Goal: Task Accomplishment & Management: Use online tool/utility

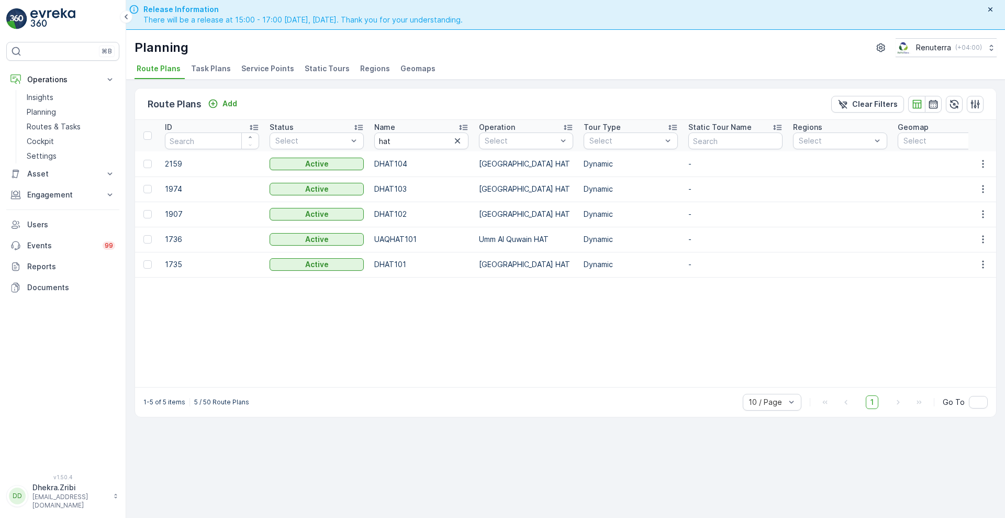
click at [271, 66] on span "Service Points" at bounding box center [267, 68] width 53 height 10
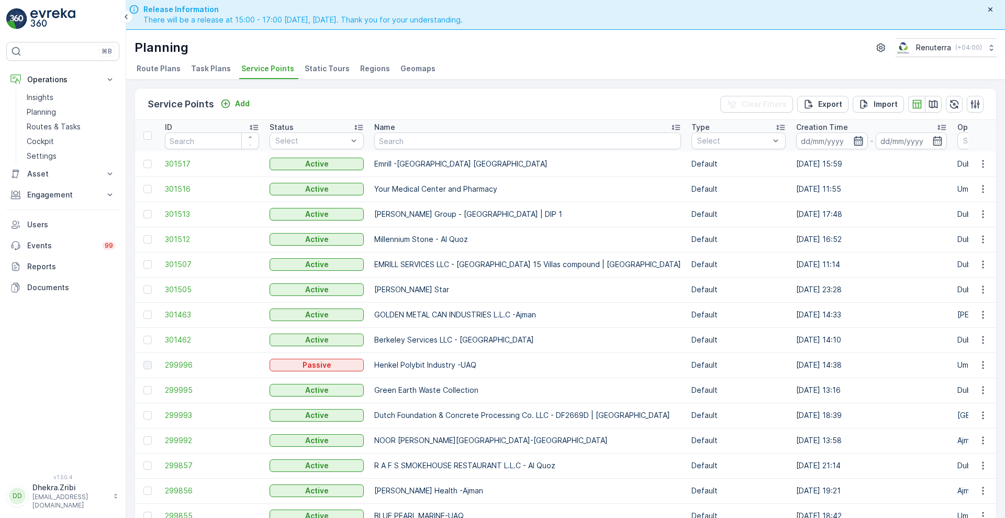
click at [853, 140] on icon "button" at bounding box center [858, 141] width 10 height 10
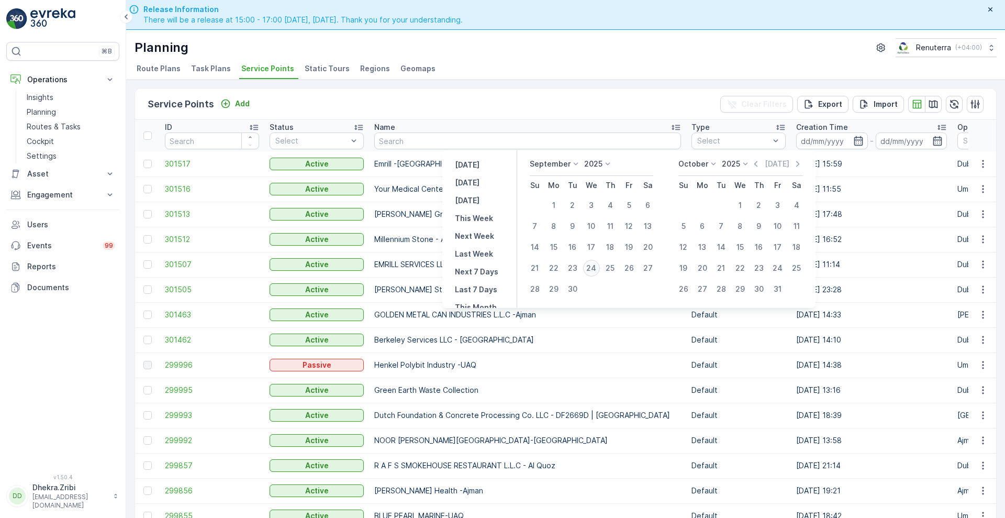
click at [594, 267] on div "24" at bounding box center [591, 268] width 17 height 17
type input "[DATE]"
click at [594, 267] on div "24" at bounding box center [591, 268] width 17 height 17
type input "[DATE]"
click at [594, 267] on div "24" at bounding box center [591, 268] width 17 height 17
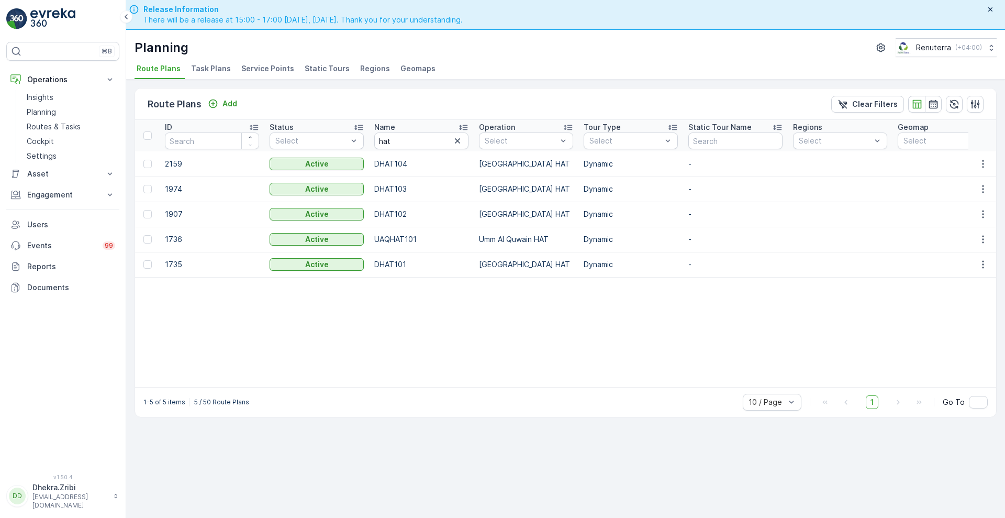
click at [243, 66] on span "Service Points" at bounding box center [267, 68] width 53 height 10
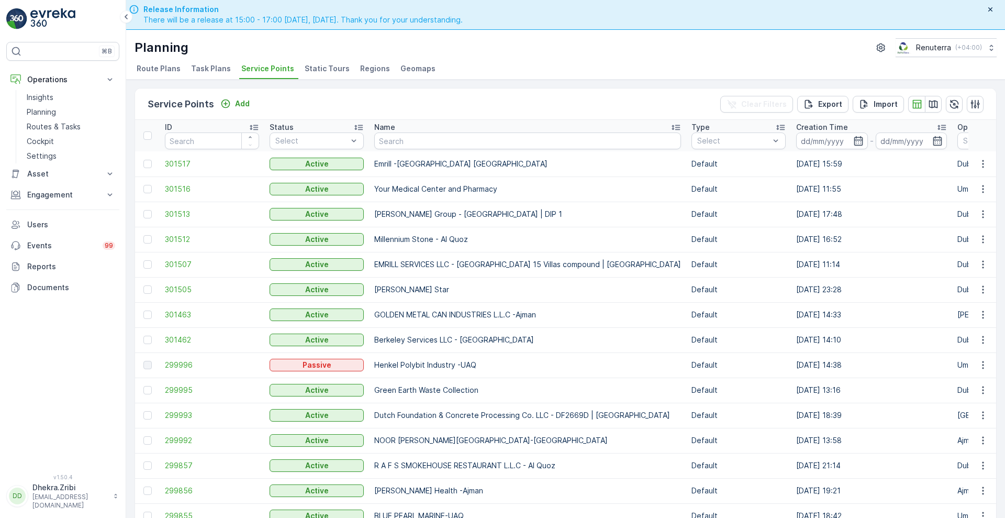
click at [166, 65] on span "Route Plans" at bounding box center [159, 68] width 44 height 10
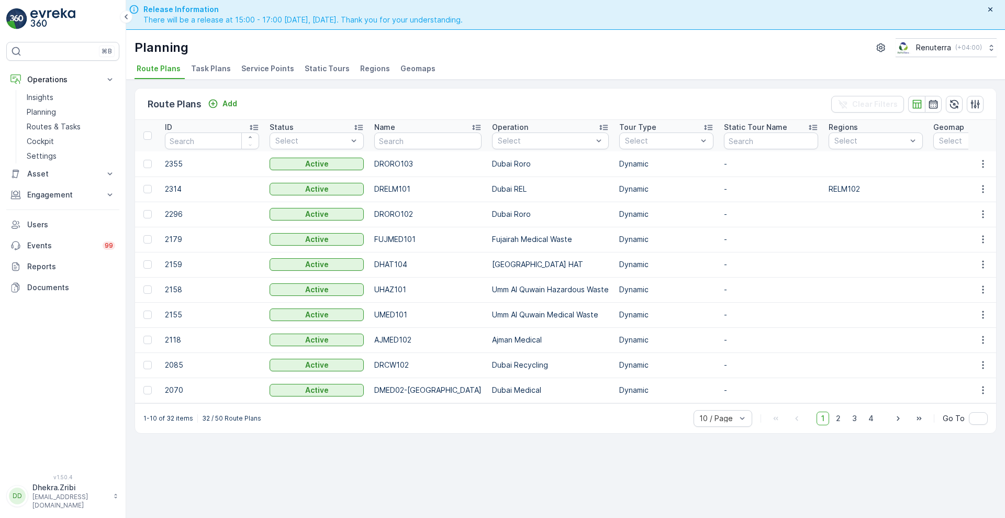
click at [217, 66] on span "Task Plans" at bounding box center [211, 68] width 40 height 10
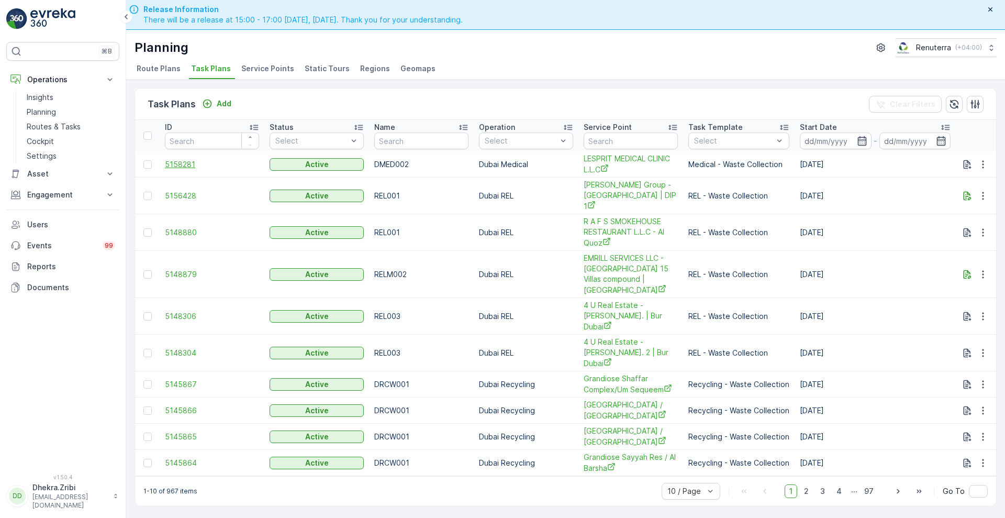
click at [184, 164] on span "5158281" at bounding box center [212, 164] width 94 height 10
click at [859, 137] on icon "button" at bounding box center [861, 140] width 9 height 9
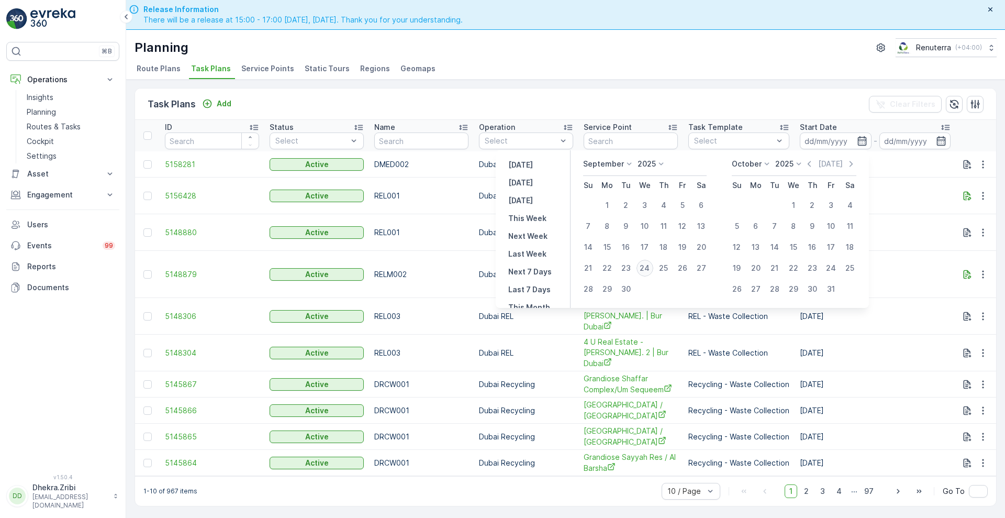
click at [646, 266] on div "24" at bounding box center [644, 268] width 17 height 17
type input "[DATE]"
click at [646, 266] on div "24" at bounding box center [644, 268] width 17 height 17
type input "[DATE]"
click at [646, 266] on div "24" at bounding box center [644, 268] width 17 height 17
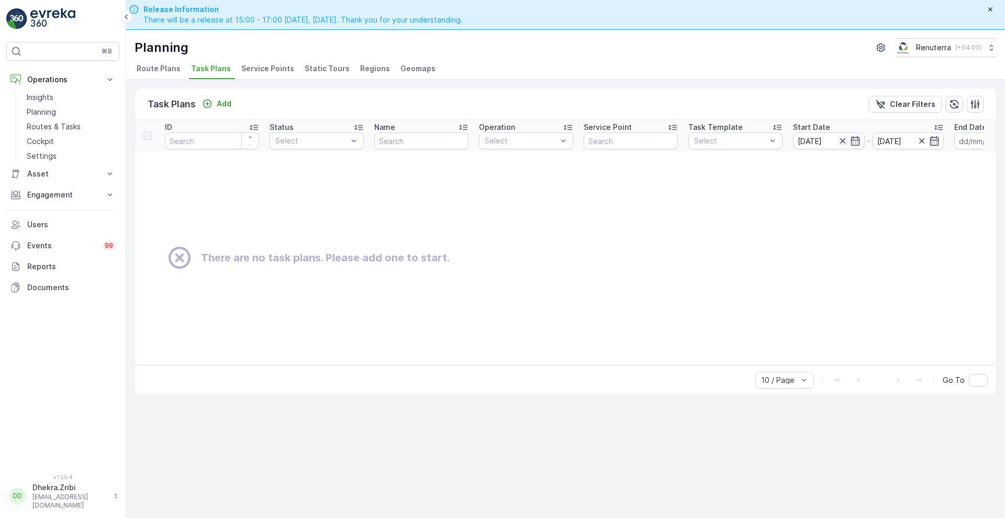
click at [844, 140] on icon "button" at bounding box center [842, 141] width 10 height 10
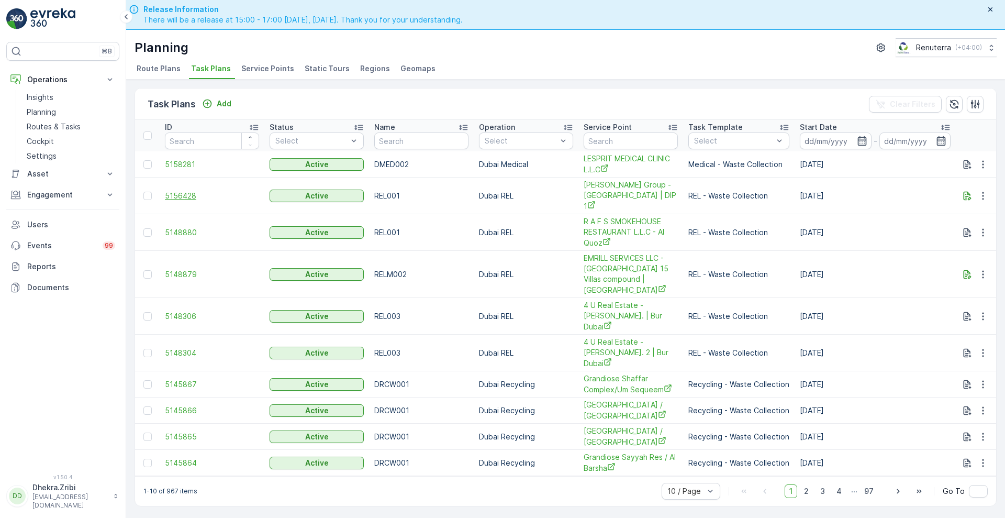
click at [176, 191] on span "5156428" at bounding box center [212, 196] width 94 height 10
click at [195, 227] on span "5148880" at bounding box center [212, 232] width 94 height 10
click at [191, 192] on span "5156428" at bounding box center [212, 196] width 94 height 10
click at [184, 165] on span "5158281" at bounding box center [212, 164] width 94 height 10
click at [181, 269] on span "5148879" at bounding box center [212, 274] width 94 height 10
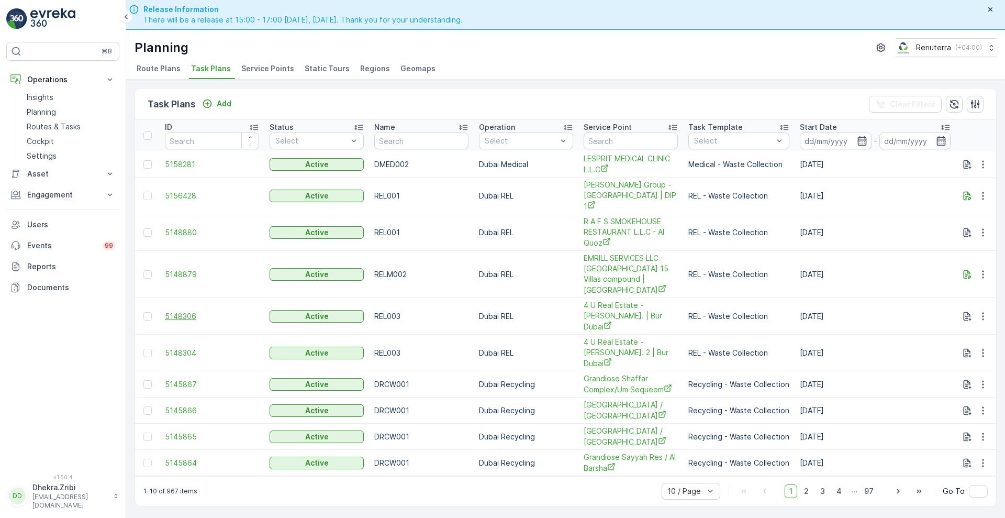
click at [165, 311] on span "5148306" at bounding box center [212, 316] width 94 height 10
click at [151, 70] on span "Route Plans" at bounding box center [159, 68] width 44 height 10
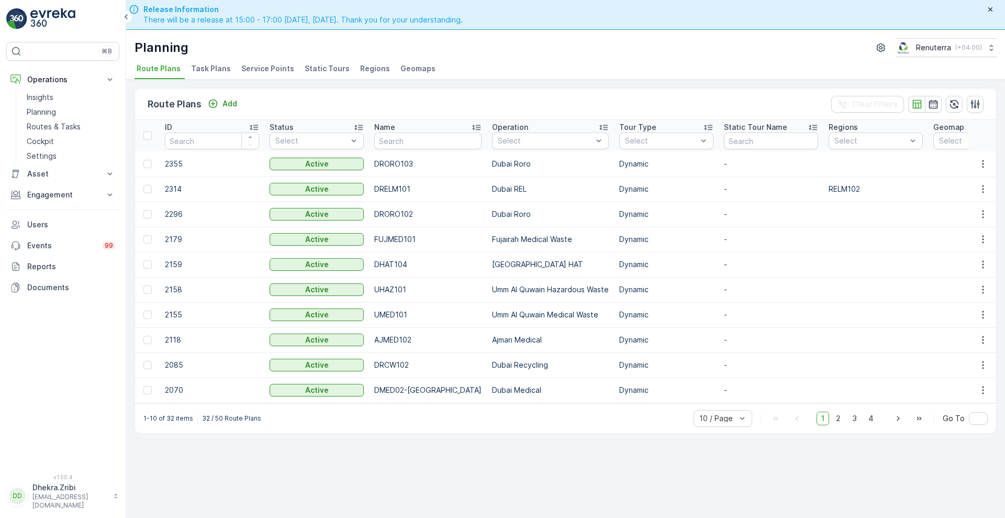
click at [250, 69] on span "Service Points" at bounding box center [267, 68] width 53 height 10
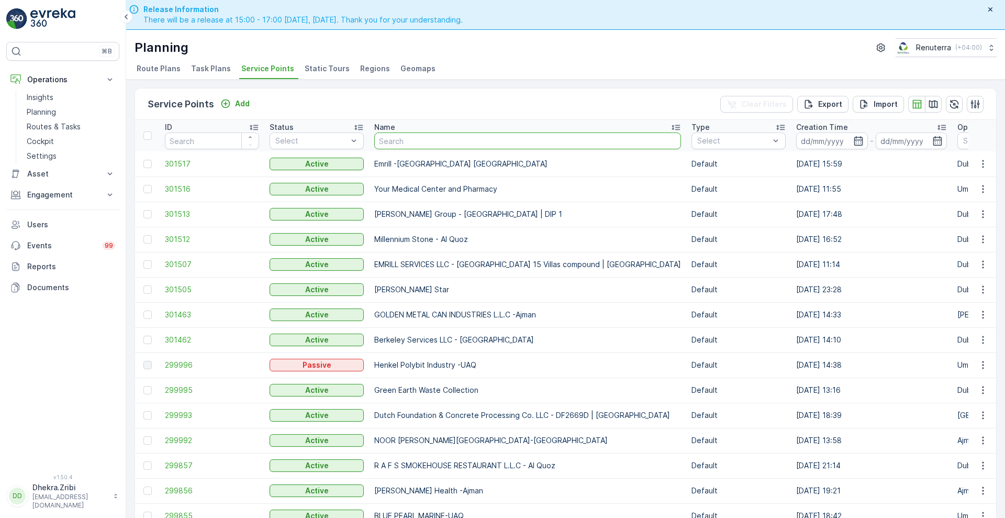
click at [502, 133] on input "text" at bounding box center [527, 140] width 307 height 17
type input "h"
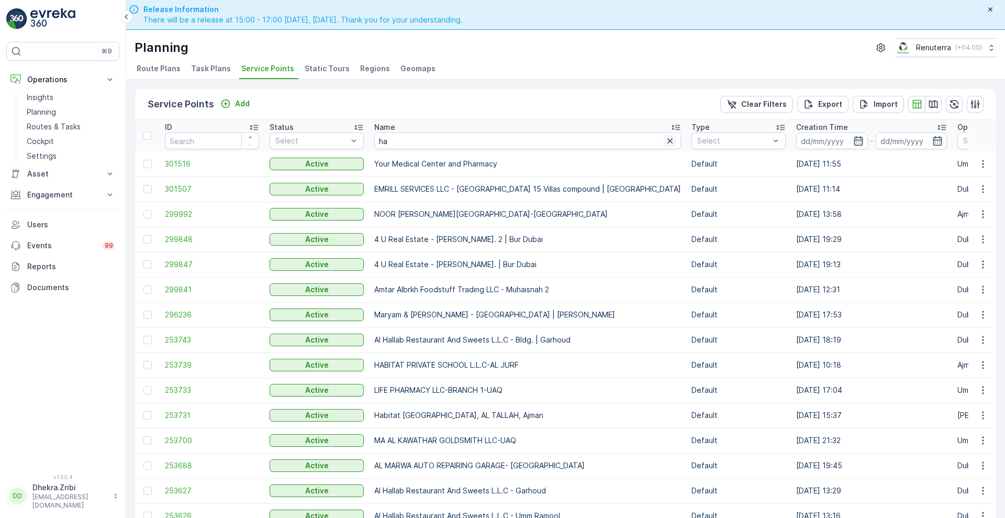
click at [664, 137] on button "button" at bounding box center [670, 141] width 13 height 13
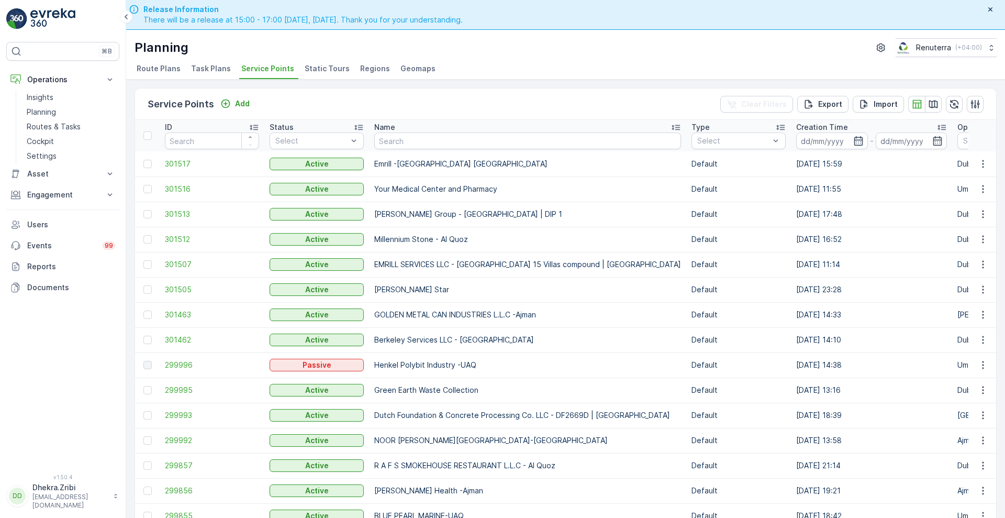
click at [201, 65] on span "Task Plans" at bounding box center [211, 68] width 40 height 10
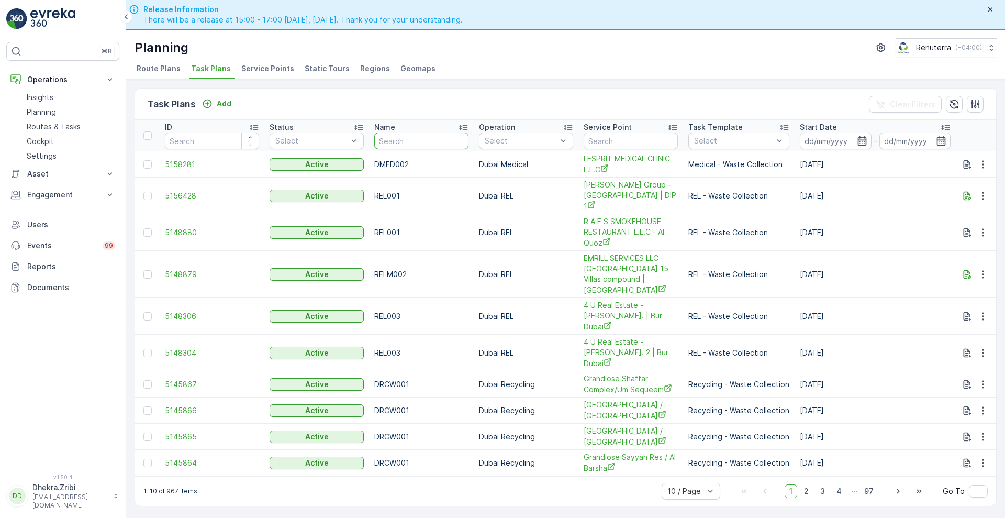
click at [399, 140] on input "text" at bounding box center [421, 140] width 94 height 17
type input "hat"
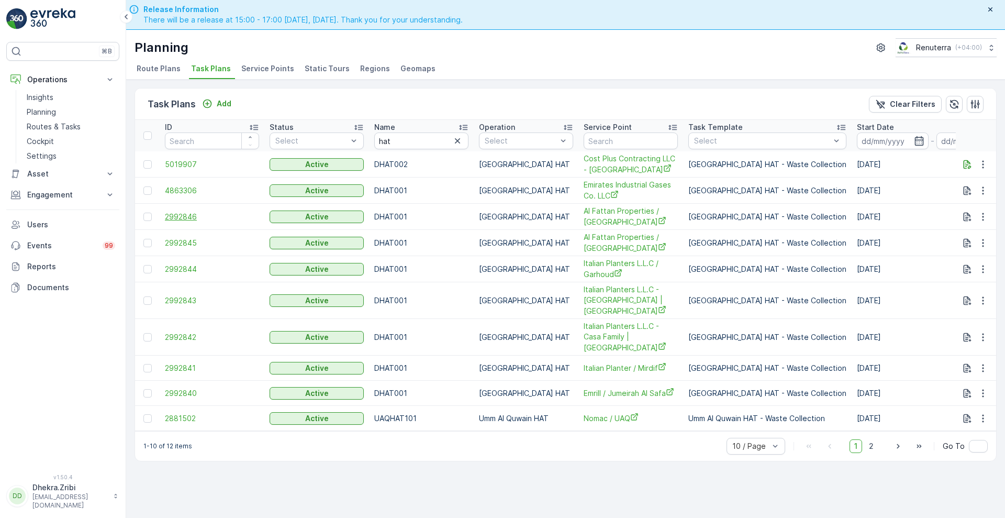
click at [184, 216] on span "2992846" at bounding box center [212, 216] width 94 height 10
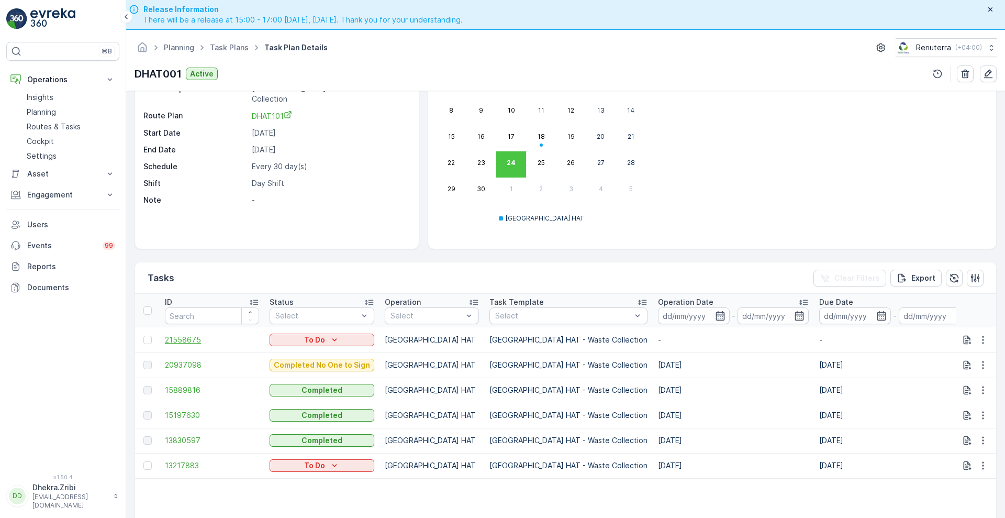
click at [181, 341] on span "21558675" at bounding box center [212, 339] width 94 height 10
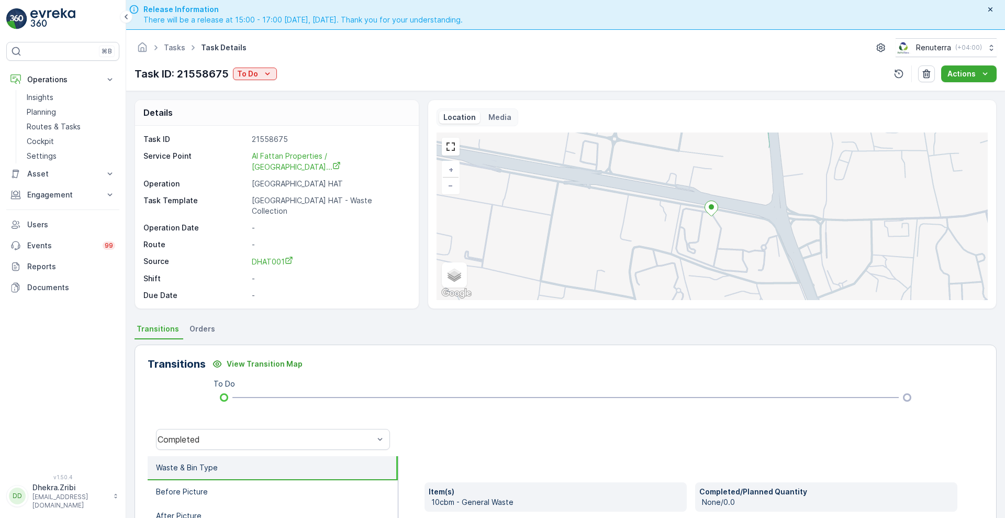
scroll to position [142, 0]
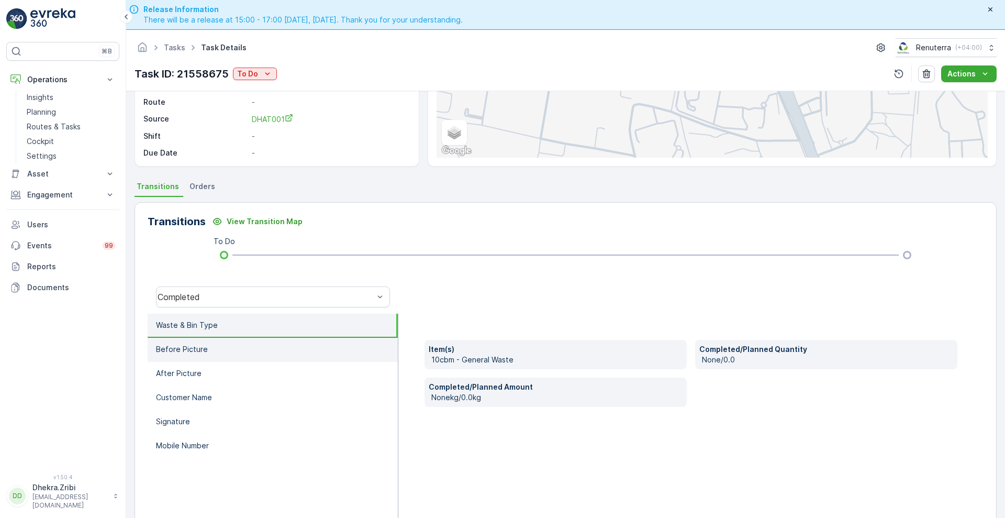
click at [197, 360] on li "Before Picture" at bounding box center [273, 350] width 250 height 24
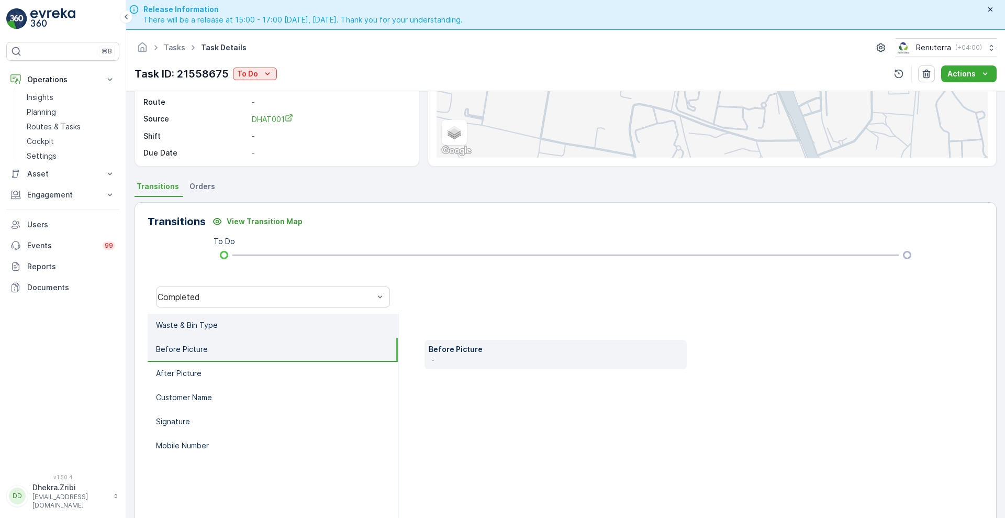
click at [211, 321] on p "Waste & Bin Type" at bounding box center [187, 325] width 62 height 10
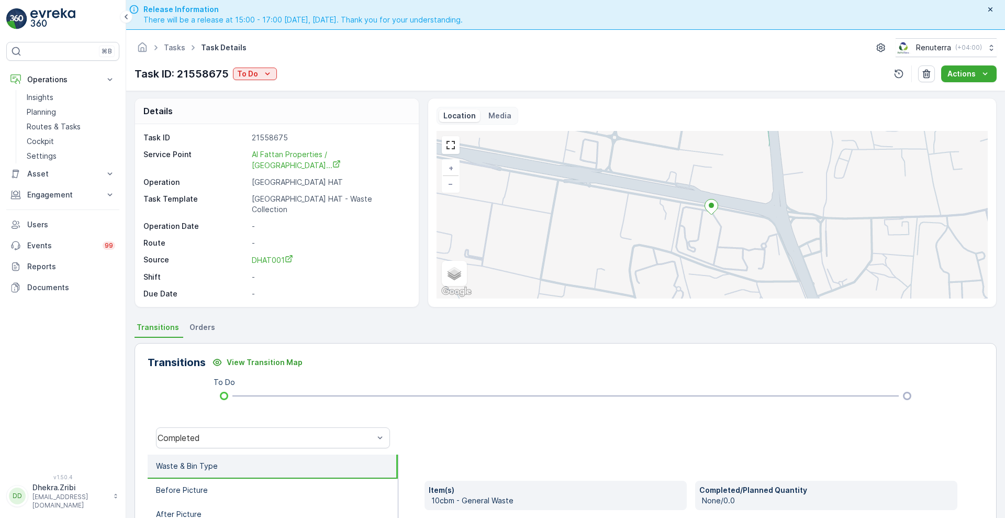
scroll to position [0, 0]
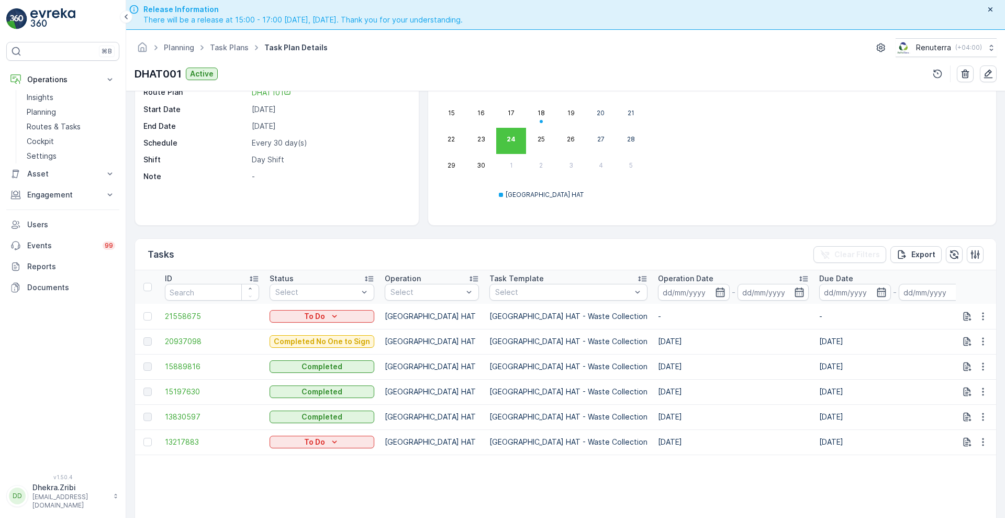
scroll to position [136, 0]
click at [186, 444] on span "13217883" at bounding box center [212, 441] width 94 height 10
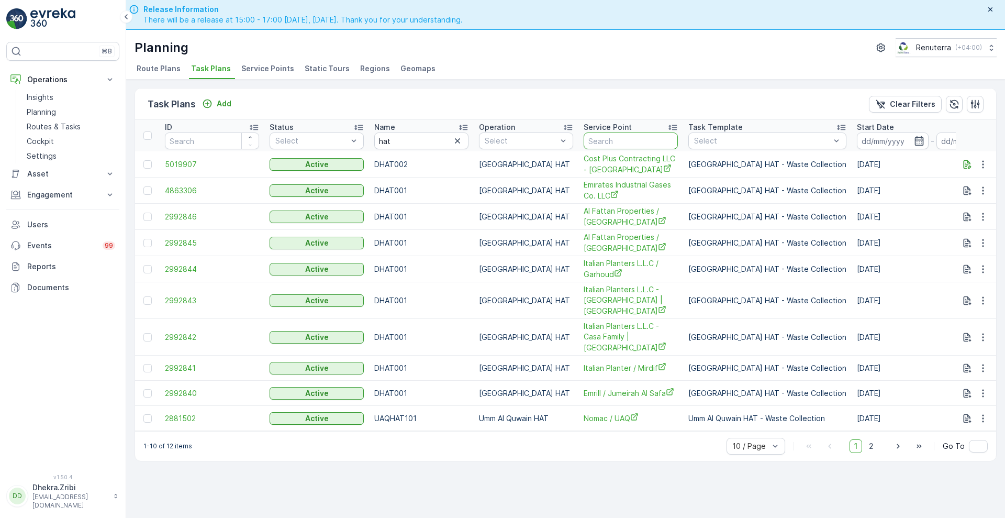
click at [616, 144] on input "text" at bounding box center [631, 140] width 94 height 17
type input "yous"
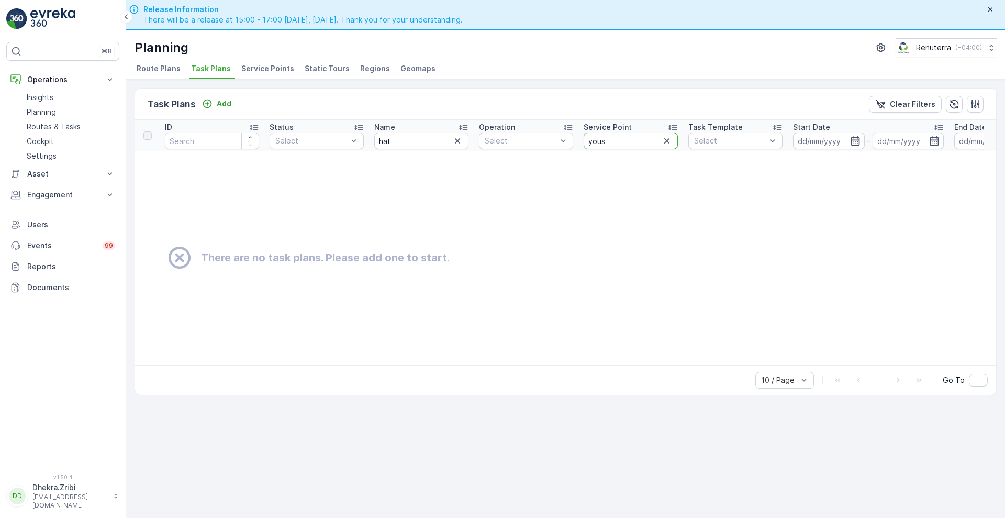
click at [623, 143] on input "yous" at bounding box center [631, 140] width 94 height 17
type input "y"
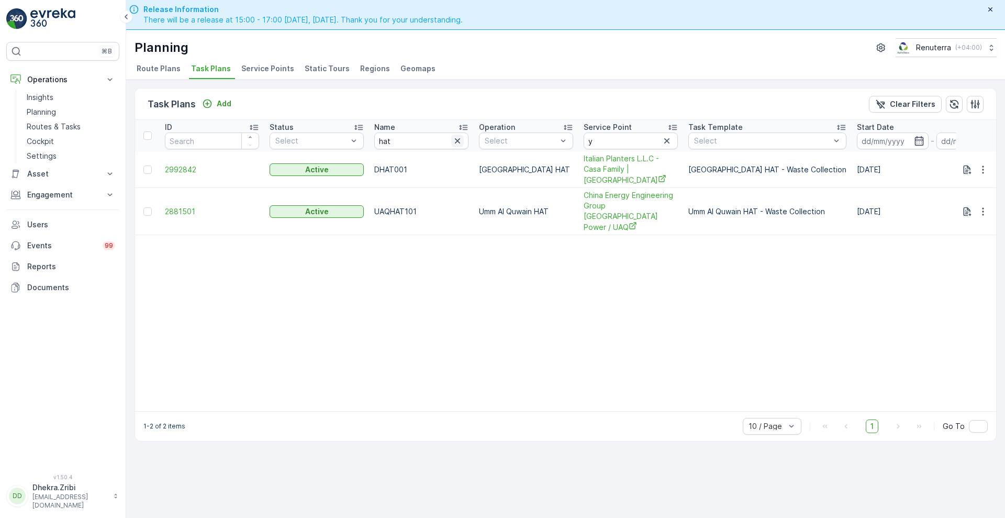
click at [459, 139] on icon "button" at bounding box center [457, 140] width 5 height 5
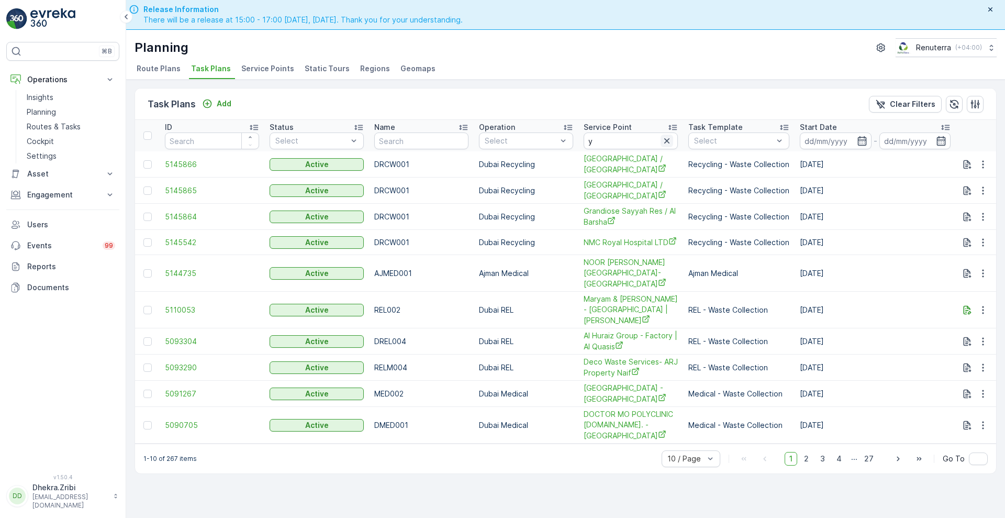
click at [667, 142] on icon "button" at bounding box center [667, 141] width 10 height 10
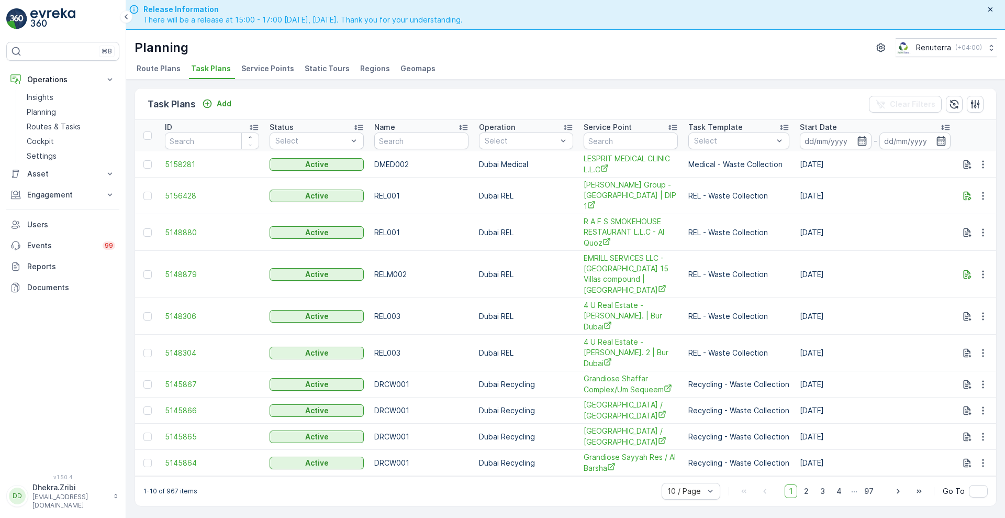
click at [266, 69] on span "Service Points" at bounding box center [267, 68] width 53 height 10
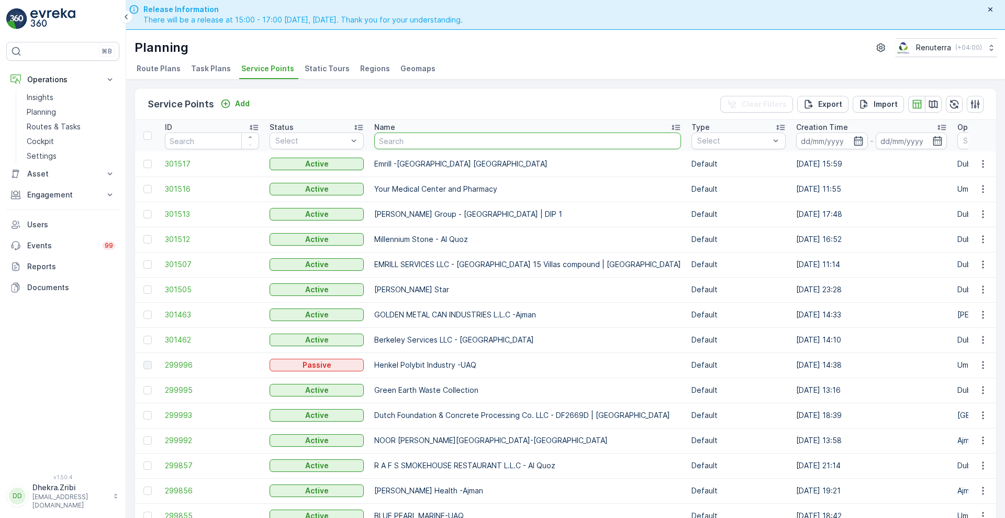
click at [483, 137] on input "text" at bounding box center [527, 140] width 307 height 17
type input "you"
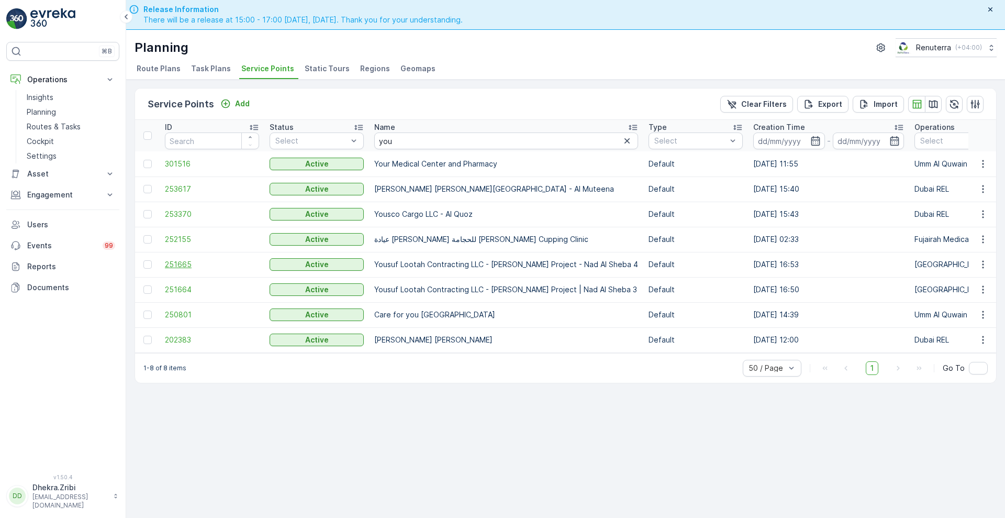
click at [176, 262] on span "251665" at bounding box center [212, 264] width 94 height 10
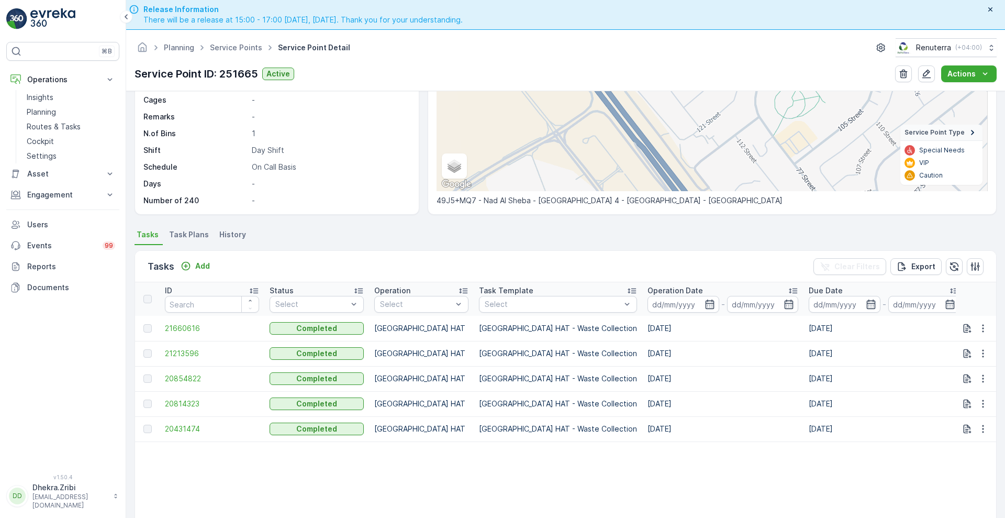
scroll to position [146, 0]
click at [407, 369] on td "[GEOGRAPHIC_DATA] HAT" at bounding box center [421, 379] width 105 height 25
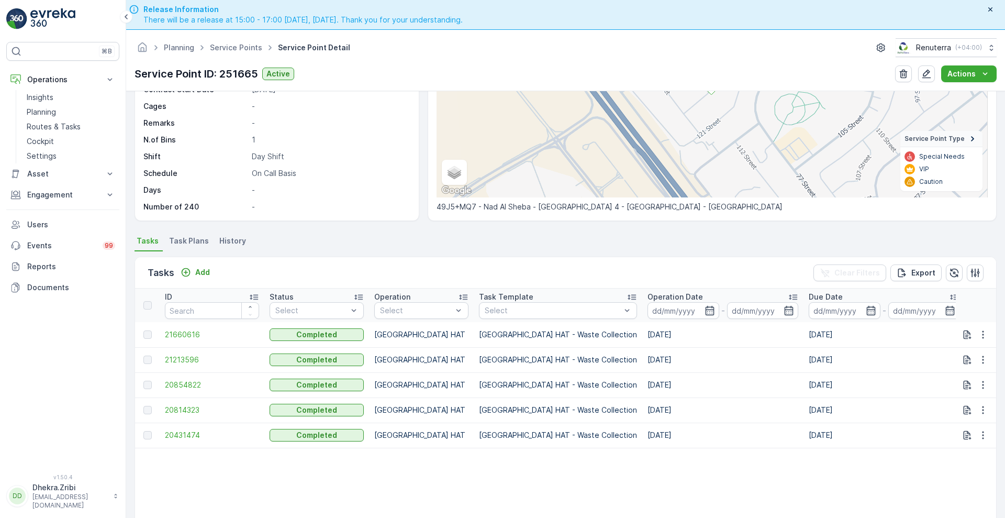
scroll to position [139, 0]
click at [182, 332] on span "21660616" at bounding box center [212, 335] width 94 height 10
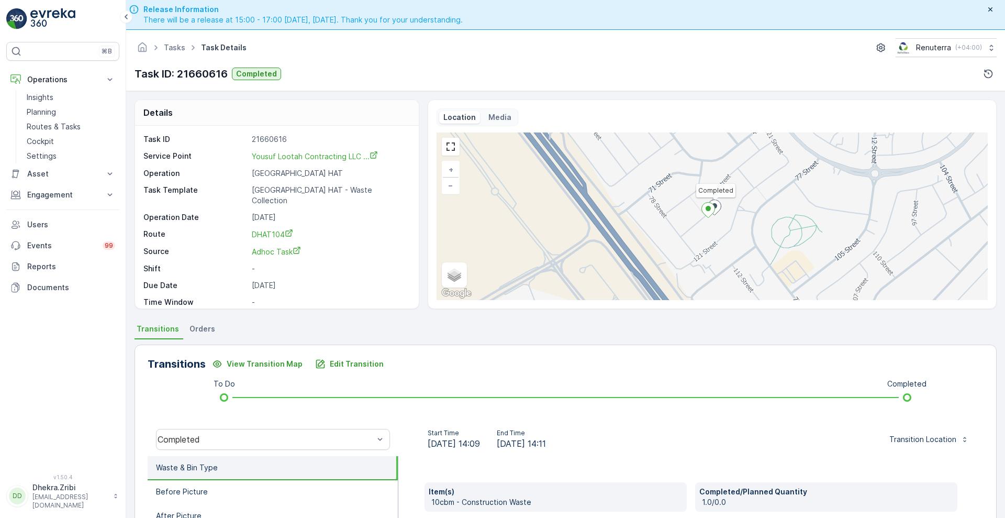
scroll to position [142, 0]
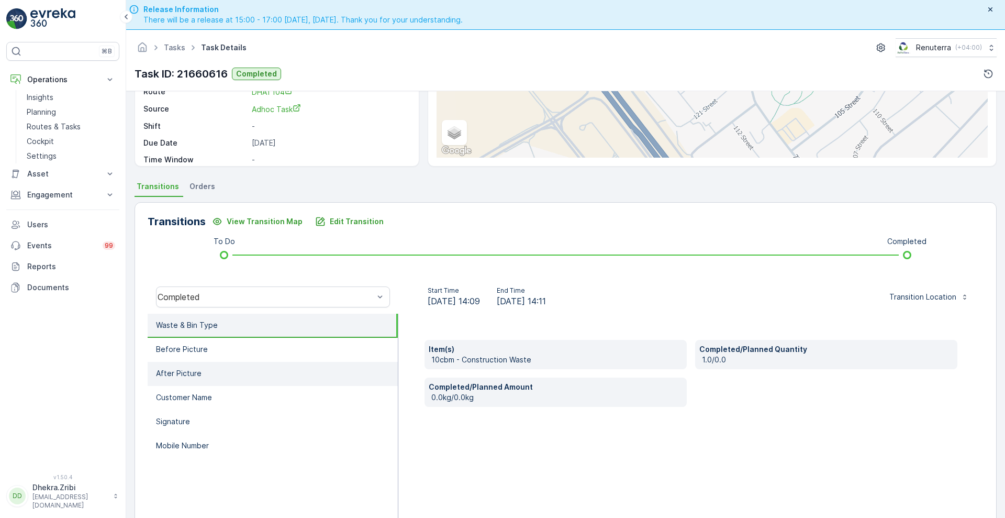
click at [255, 376] on li "After Picture" at bounding box center [273, 374] width 250 height 24
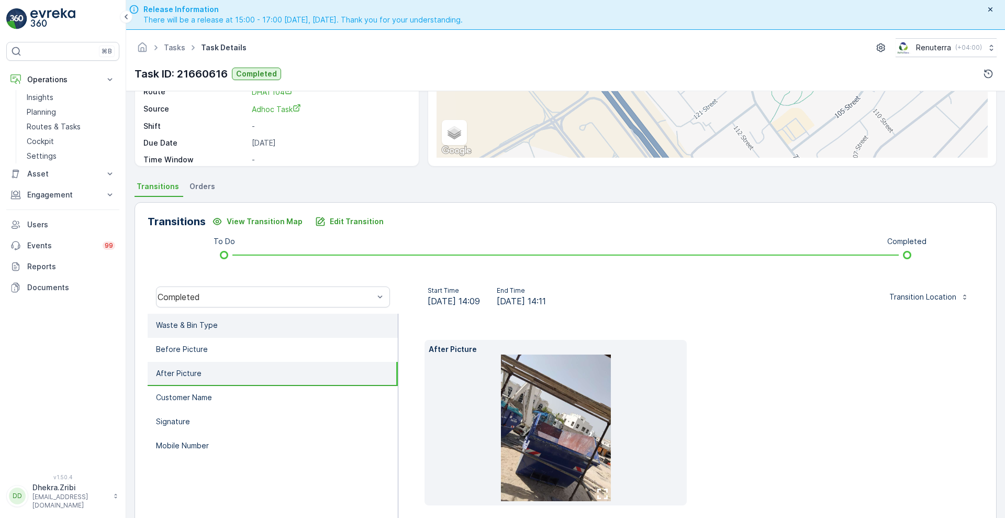
click at [198, 321] on p "Waste & Bin Type" at bounding box center [187, 325] width 62 height 10
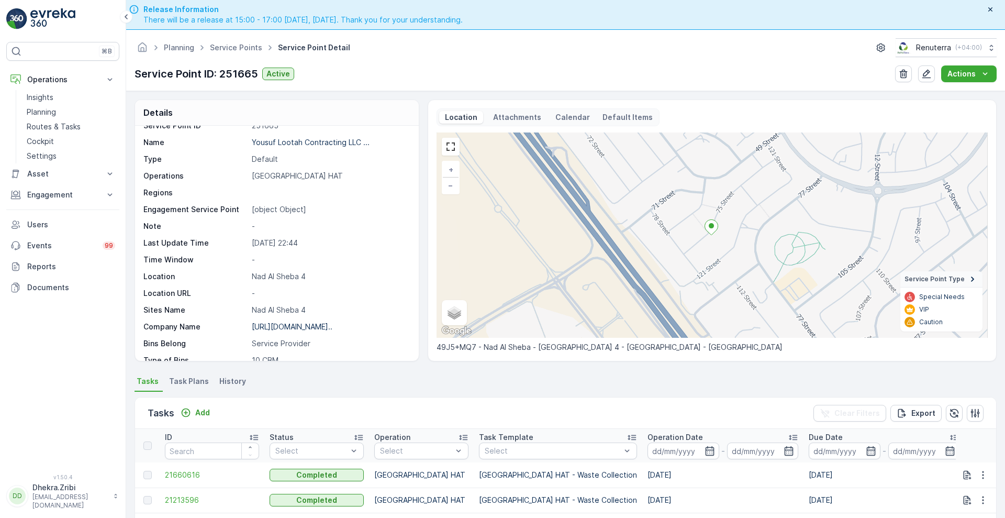
scroll to position [13, 0]
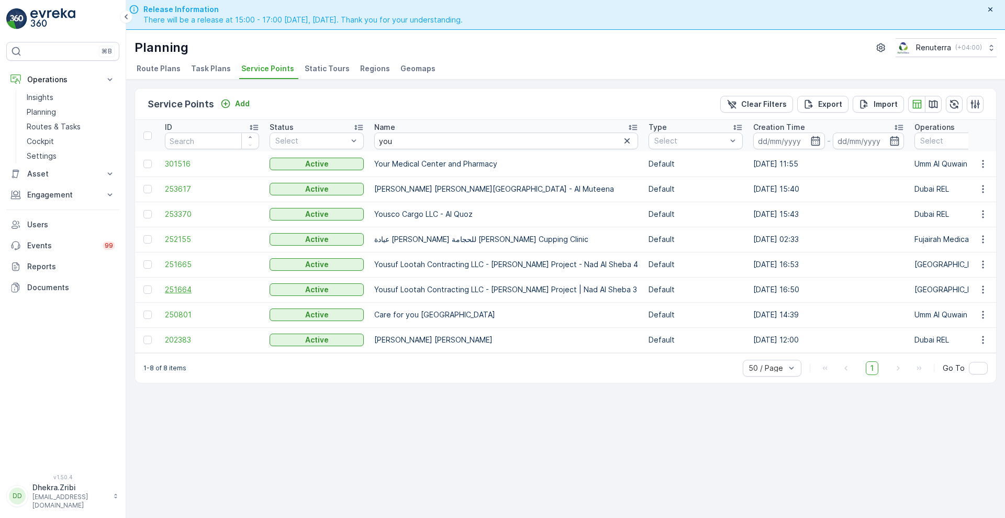
click at [181, 293] on span "251664" at bounding box center [212, 289] width 94 height 10
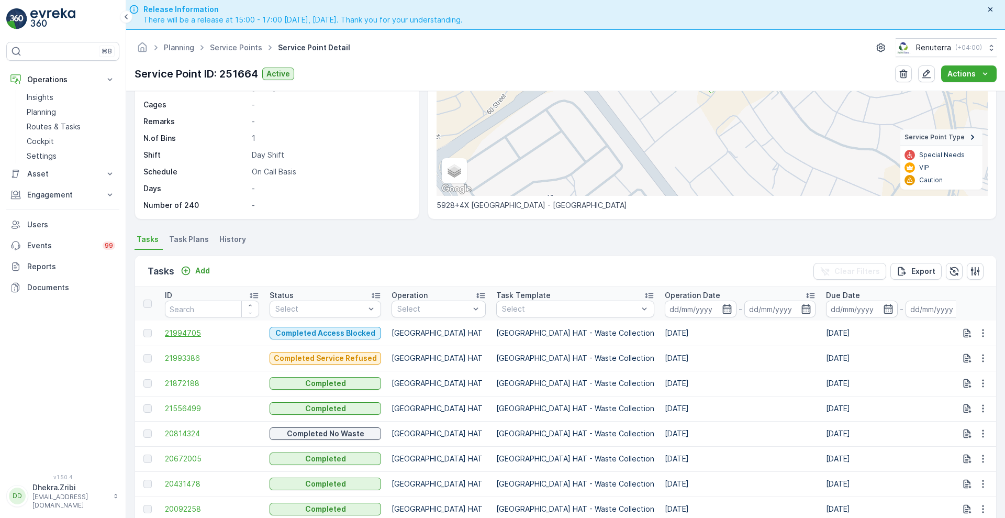
click at [184, 335] on span "21994705" at bounding box center [212, 333] width 94 height 10
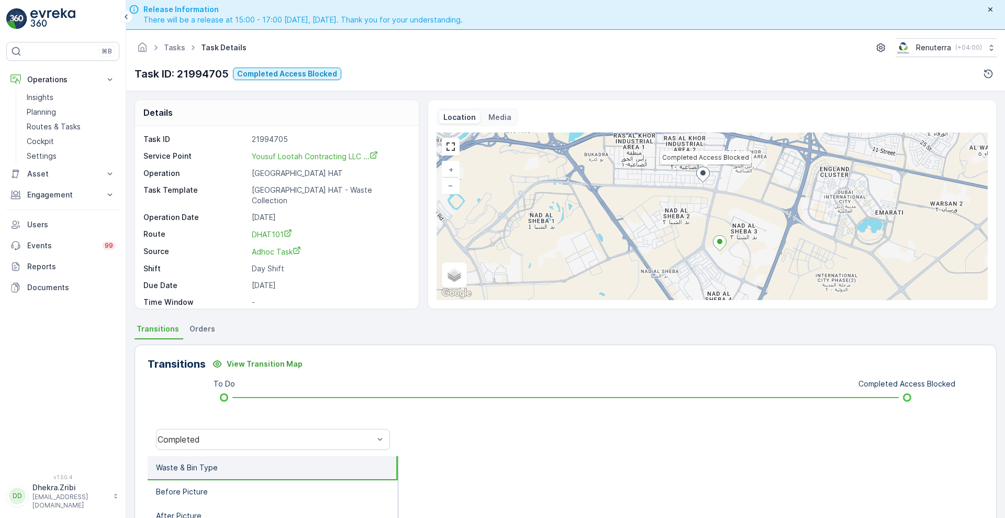
scroll to position [142, 0]
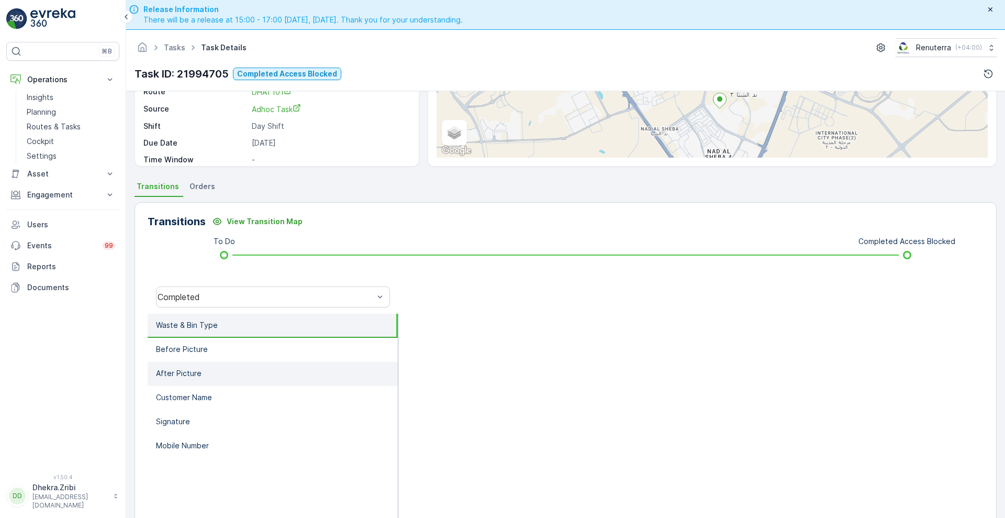
click at [185, 373] on p "After Picture" at bounding box center [179, 373] width 46 height 10
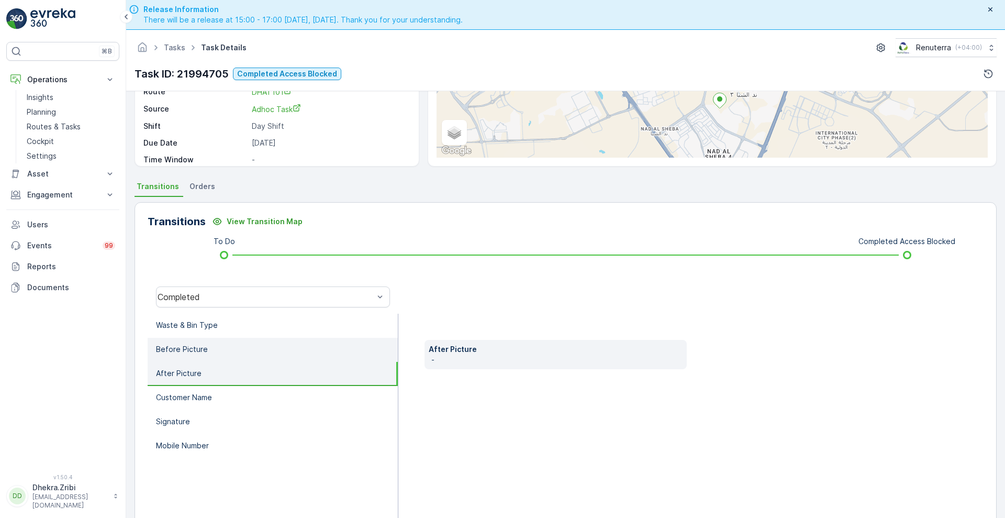
click at [204, 352] on p "Before Picture" at bounding box center [182, 349] width 52 height 10
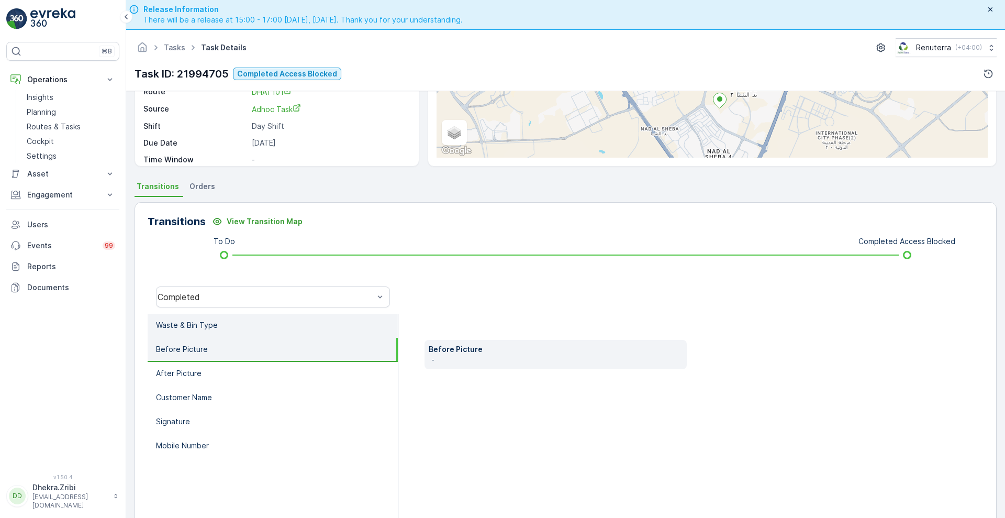
click at [213, 316] on li "Waste & Bin Type" at bounding box center [273, 326] width 250 height 24
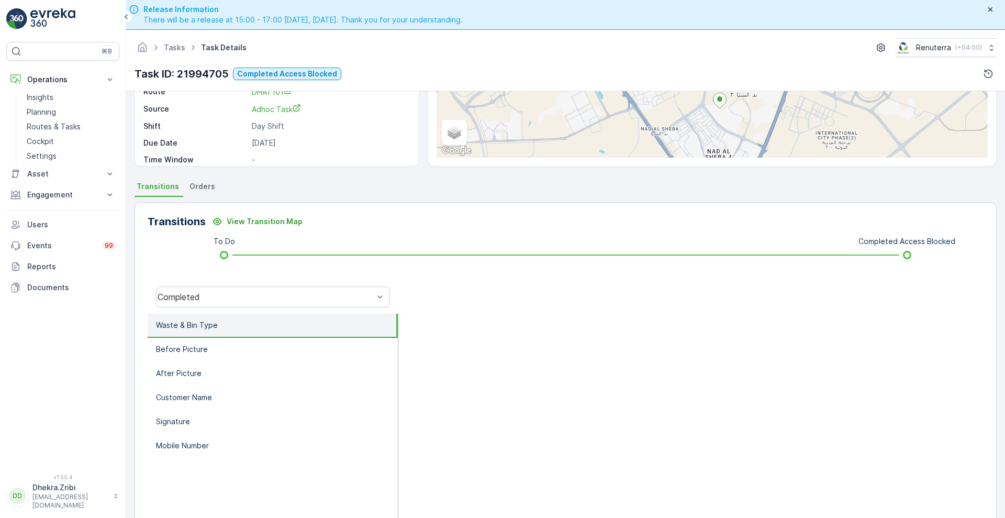
click at [197, 318] on li "Waste & Bin Type" at bounding box center [273, 326] width 250 height 24
click at [173, 344] on p "Before Picture" at bounding box center [182, 349] width 52 height 10
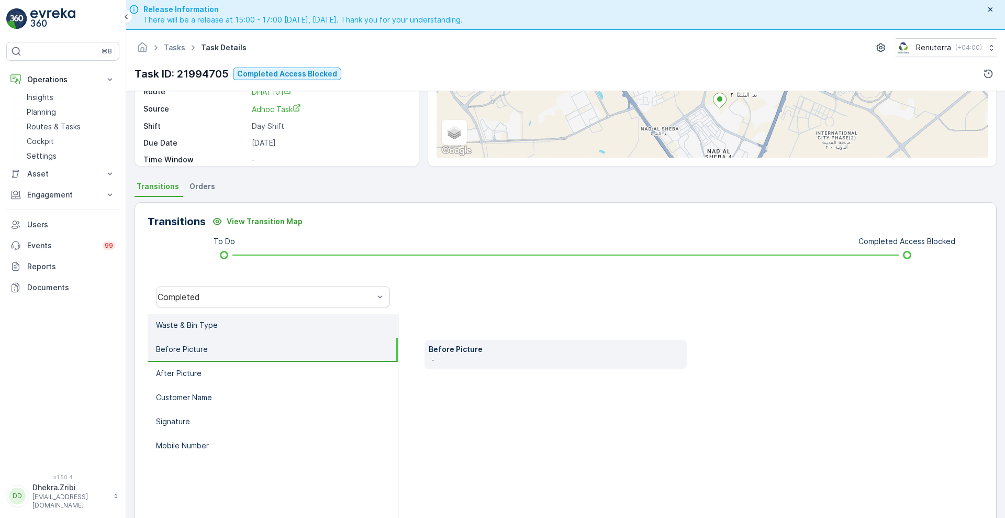
click at [195, 327] on p "Waste & Bin Type" at bounding box center [187, 325] width 62 height 10
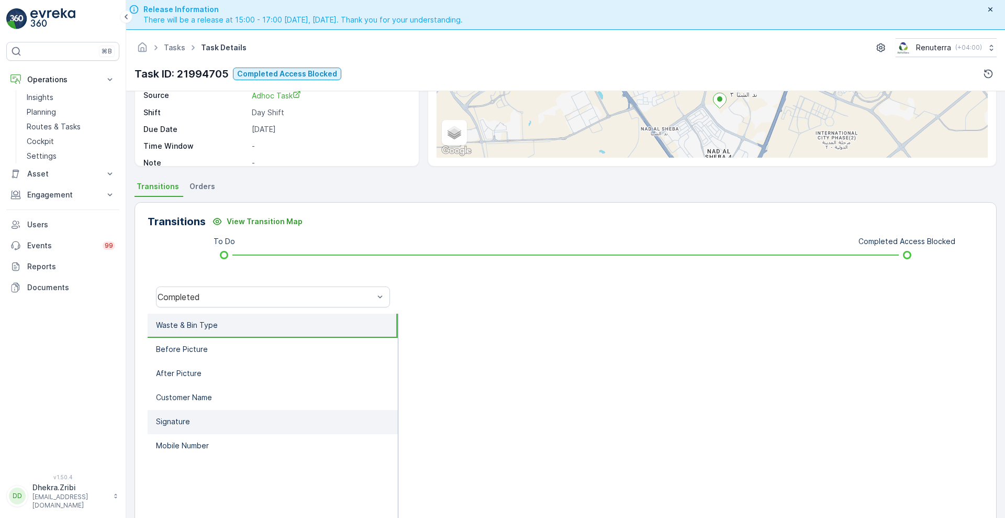
click at [182, 412] on li "Signature" at bounding box center [273, 422] width 250 height 24
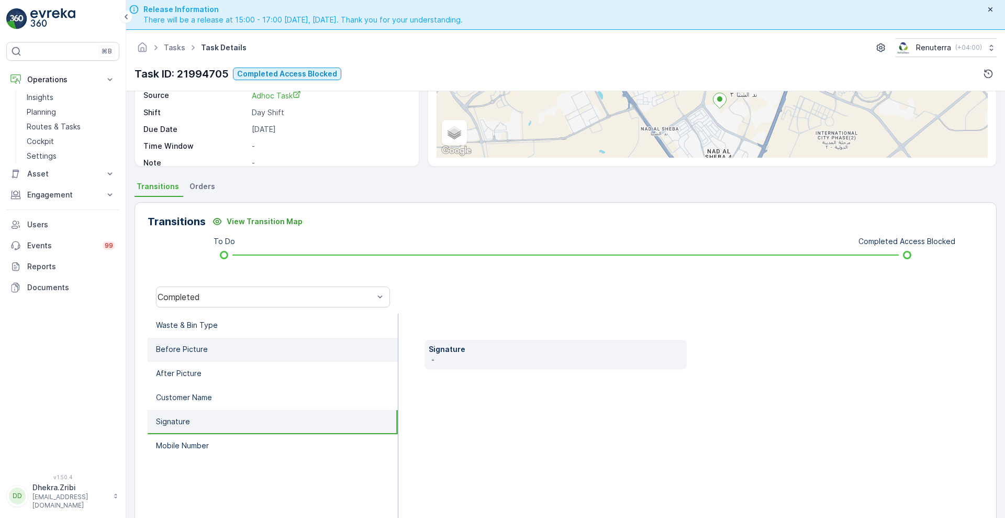
click at [193, 347] on p "Before Picture" at bounding box center [182, 349] width 52 height 10
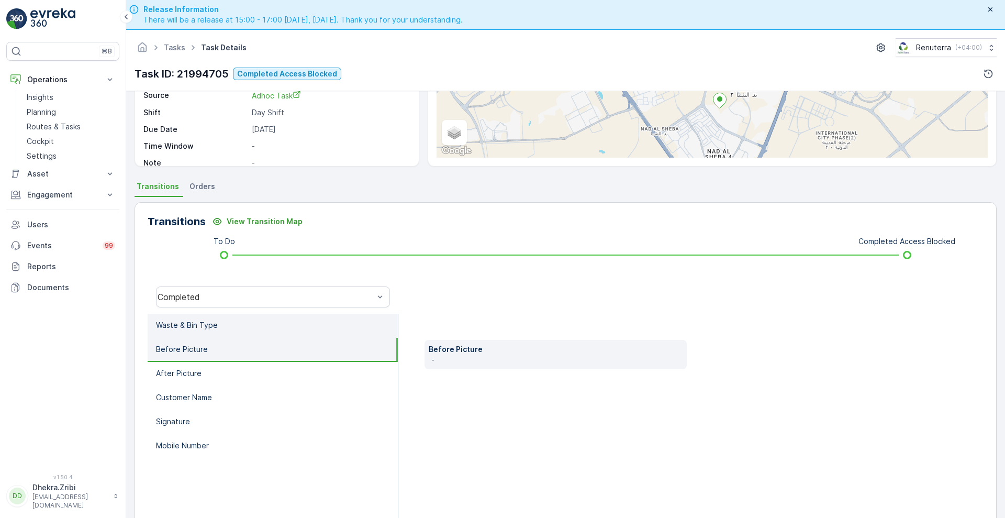
click at [186, 315] on li "Waste & Bin Type" at bounding box center [273, 326] width 250 height 24
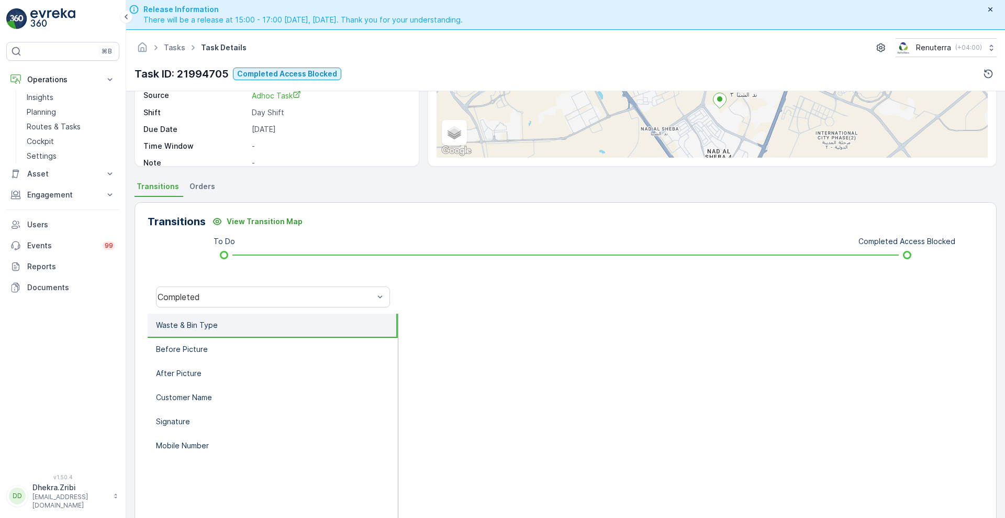
scroll to position [0, 0]
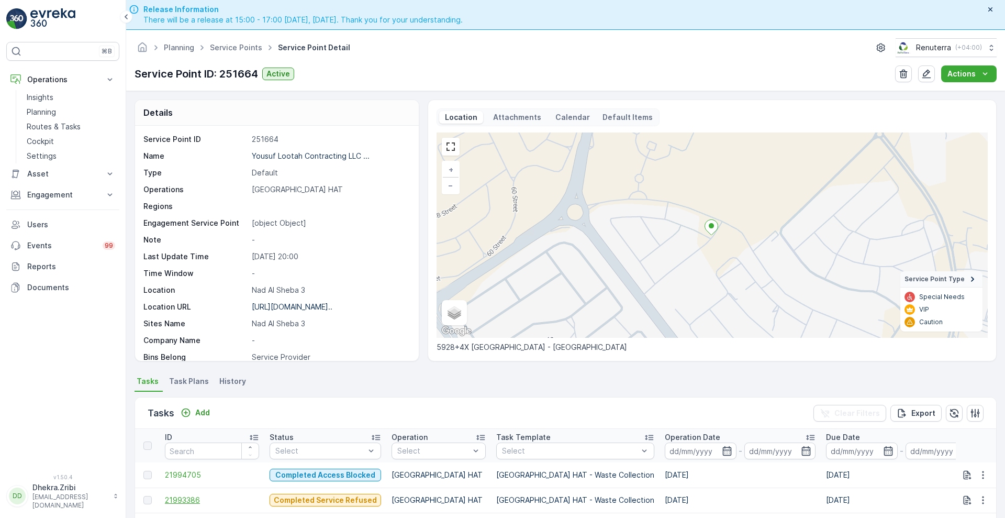
click at [194, 502] on span "21993386" at bounding box center [212, 500] width 94 height 10
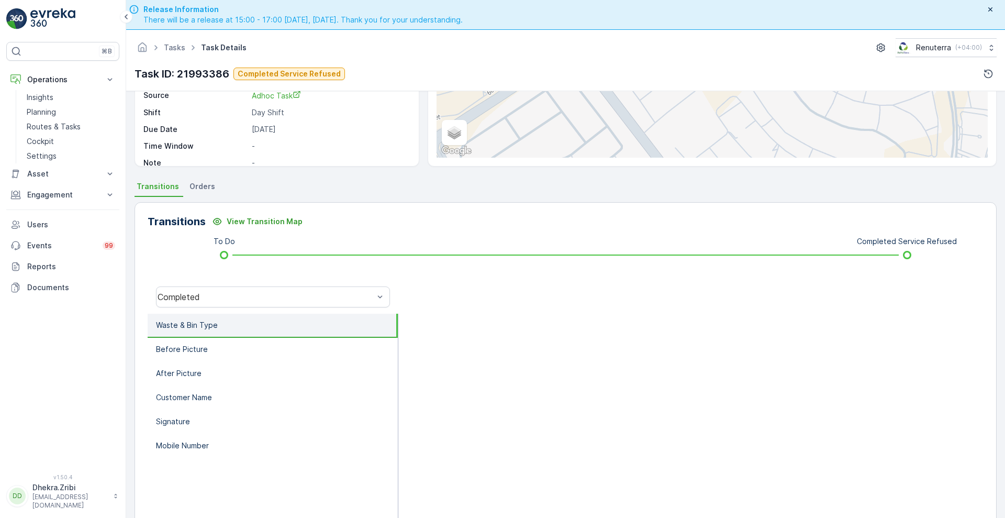
scroll to position [142, 0]
click at [199, 353] on p "Before Picture" at bounding box center [182, 349] width 52 height 10
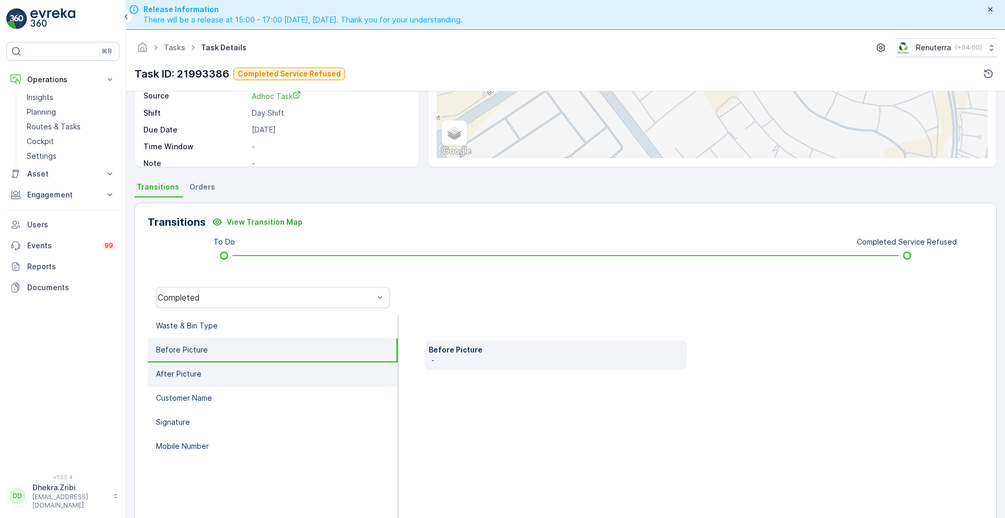
click at [198, 364] on li "After Picture" at bounding box center [273, 374] width 250 height 24
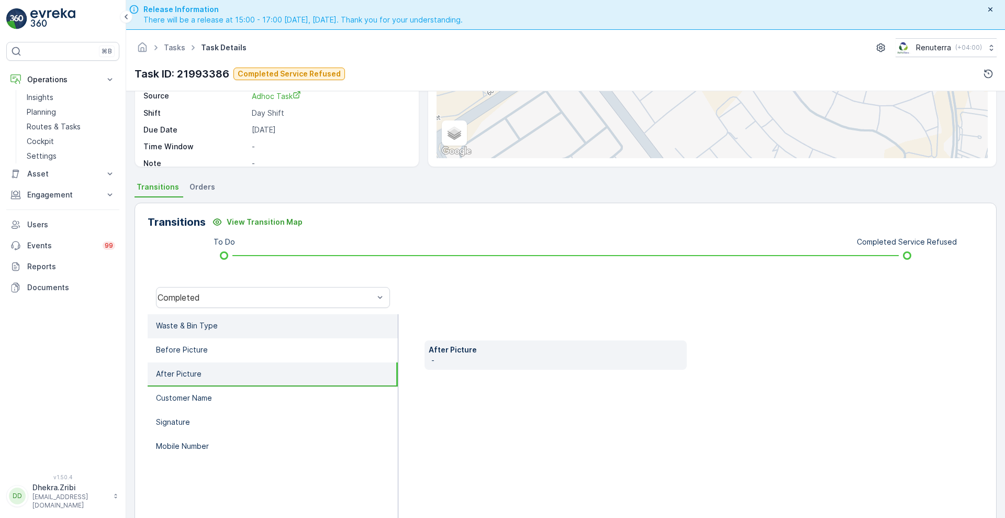
click at [199, 329] on p "Waste & Bin Type" at bounding box center [187, 325] width 62 height 10
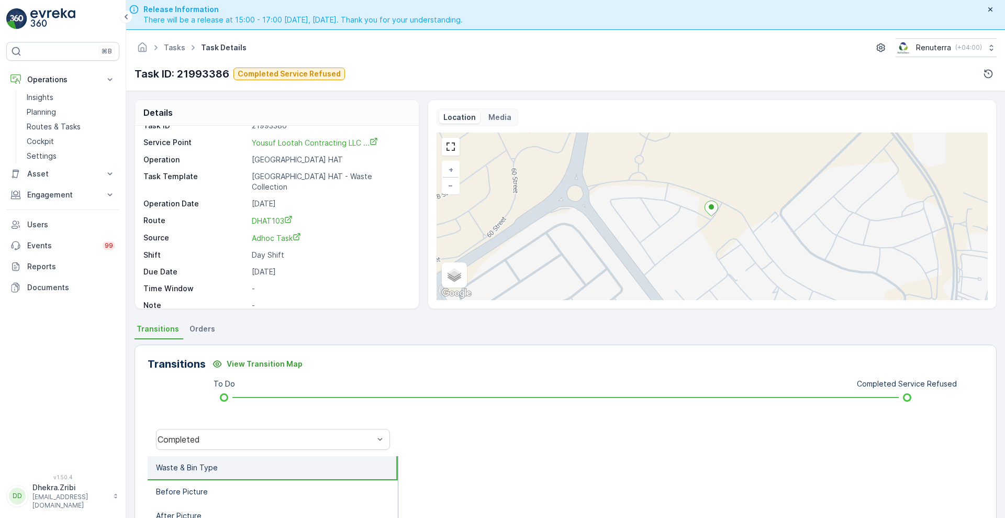
scroll to position [0, 0]
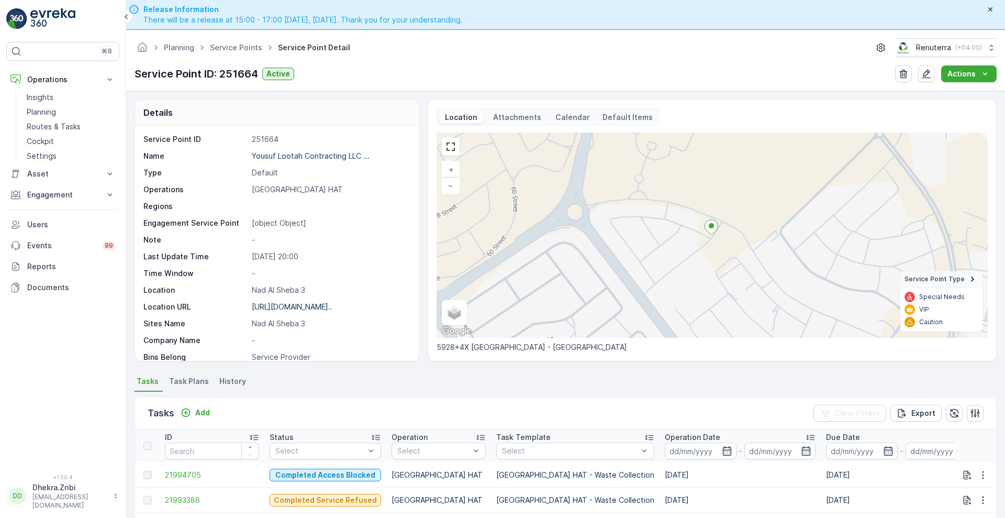
click at [183, 382] on span "Task Plans" at bounding box center [189, 381] width 40 height 10
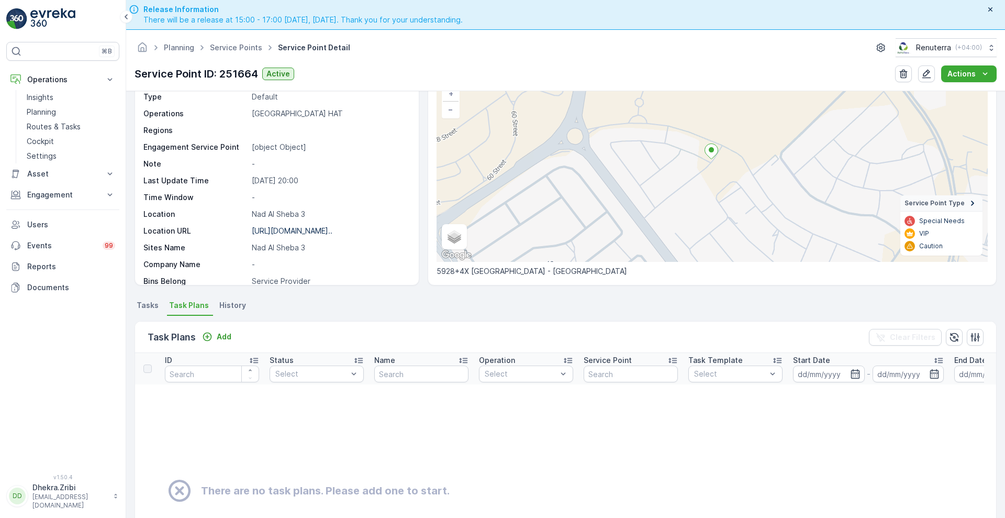
scroll to position [76, 0]
click at [227, 313] on li "History" at bounding box center [233, 307] width 33 height 18
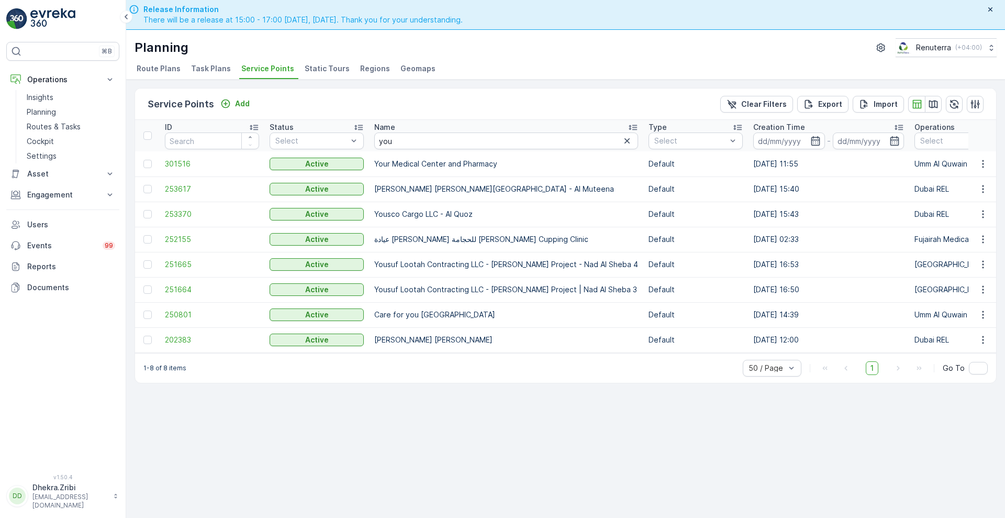
click at [208, 70] on span "Task Plans" at bounding box center [211, 68] width 40 height 10
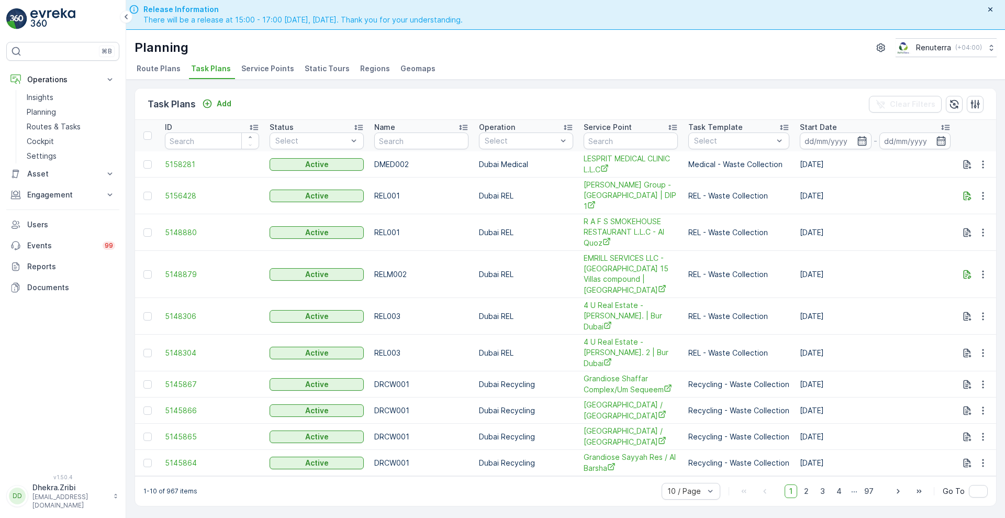
click at [261, 64] on span "Service Points" at bounding box center [267, 68] width 53 height 10
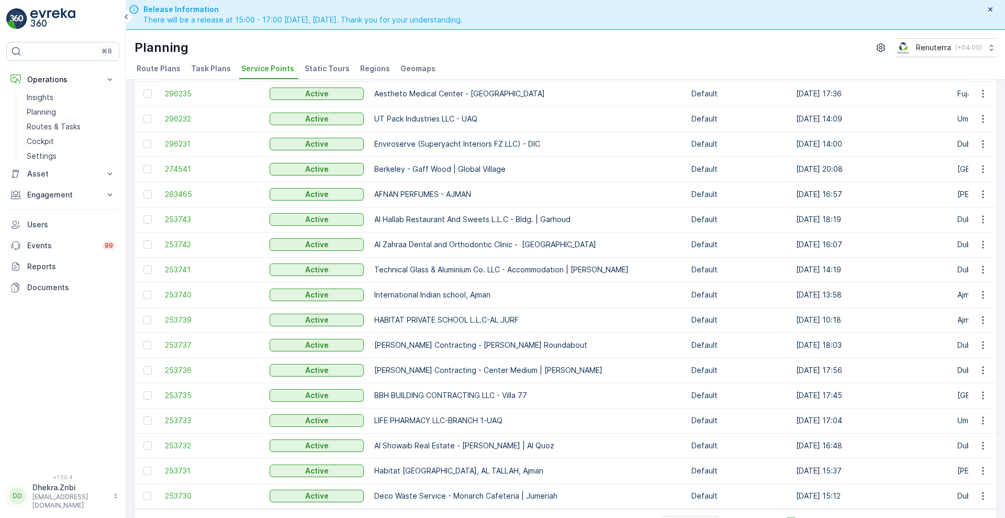
scroll to position [30, 0]
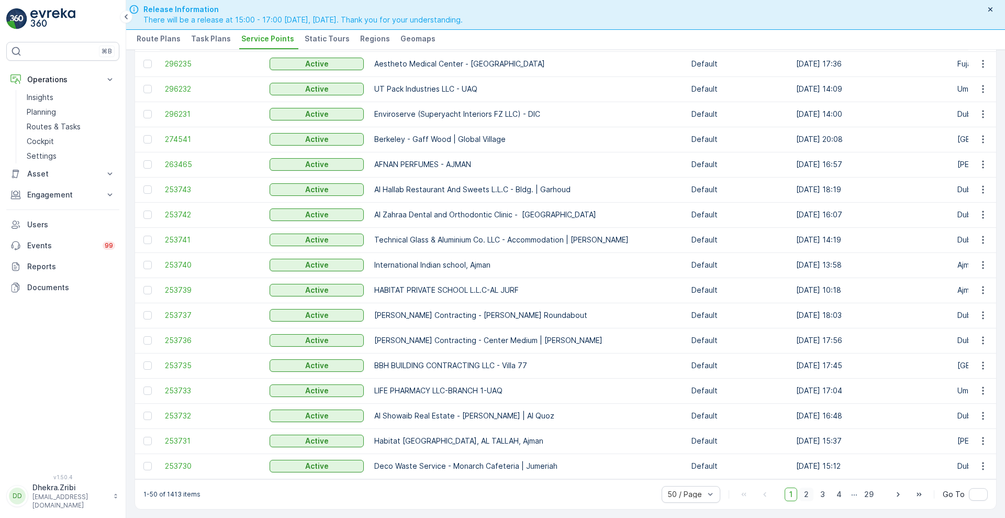
click at [801, 494] on span "2" at bounding box center [806, 494] width 14 height 14
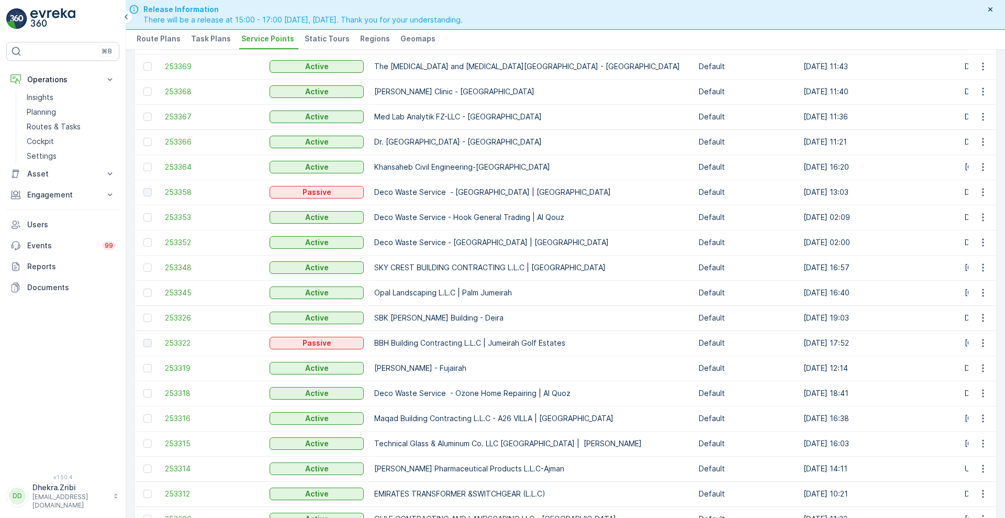
scroll to position [904, 0]
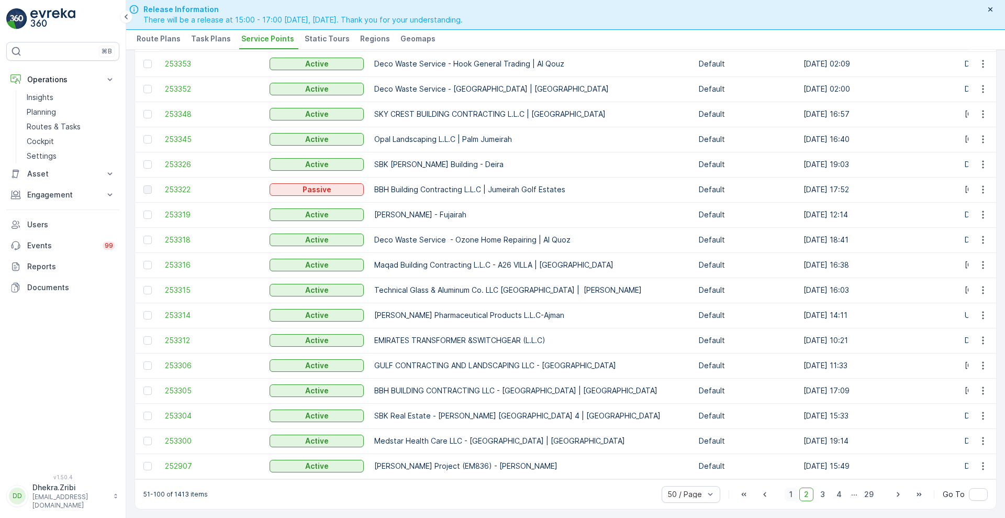
click at [795, 495] on span "1" at bounding box center [791, 494] width 13 height 14
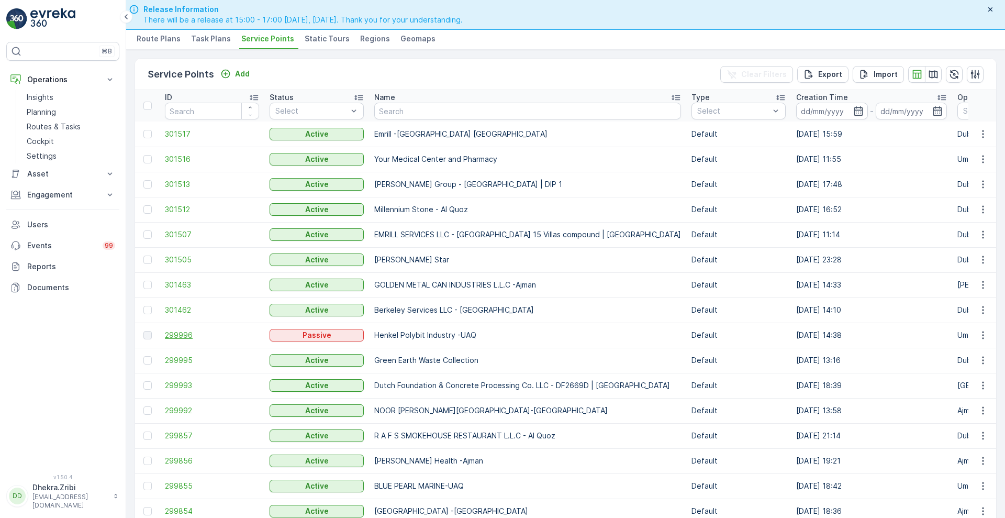
click at [170, 332] on span "299996" at bounding box center [212, 335] width 94 height 10
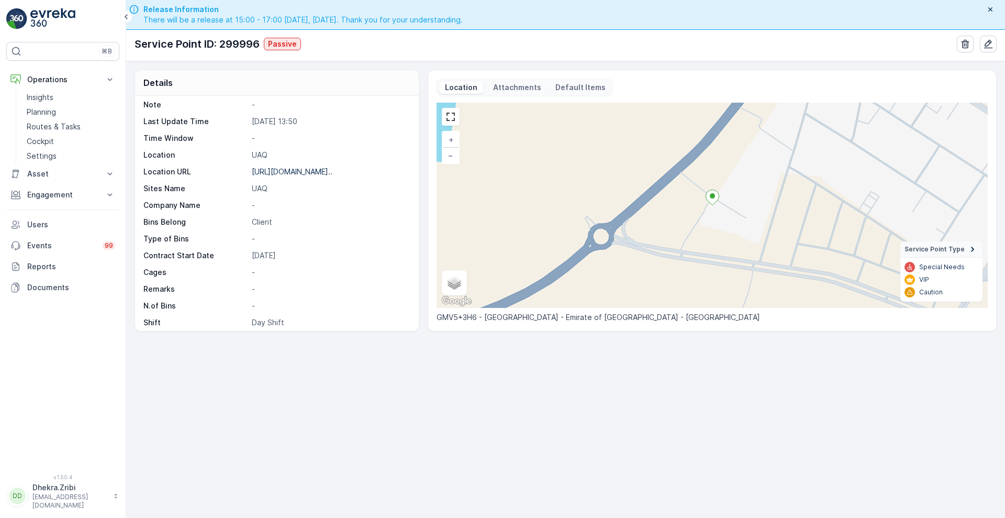
scroll to position [144, 0]
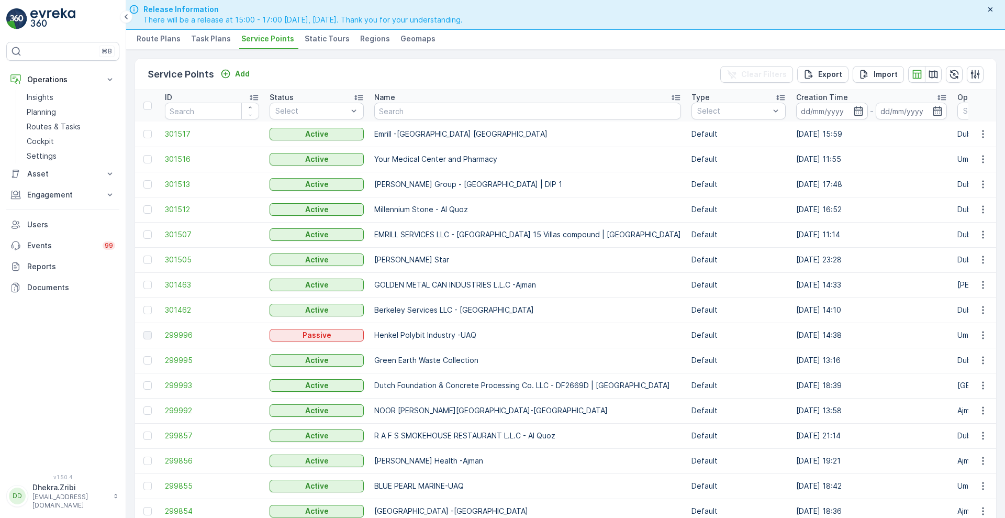
click at [153, 37] on span "Route Plans" at bounding box center [159, 38] width 44 height 10
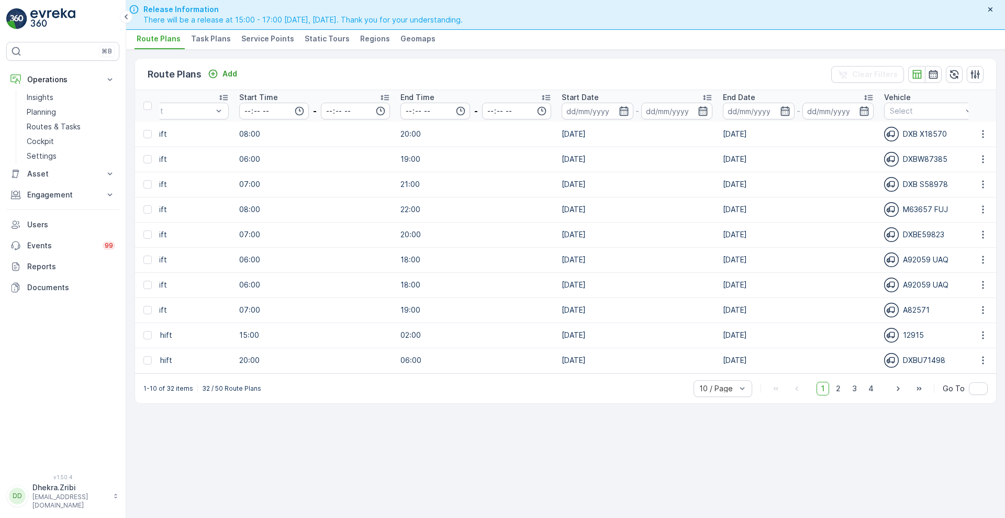
scroll to position [0, 1007]
click at [834, 395] on span "2" at bounding box center [838, 389] width 14 height 14
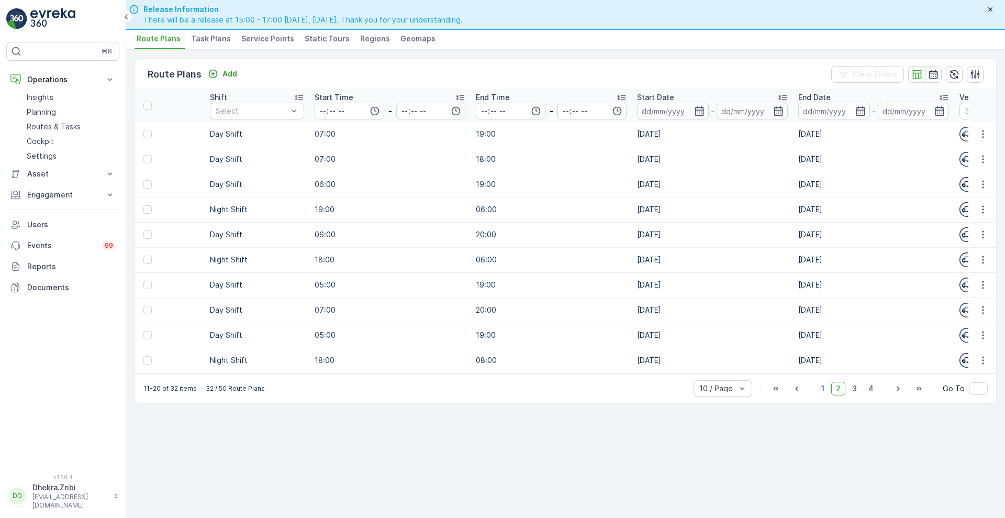
scroll to position [0, 909]
click at [651, 212] on td "24.02.2025" at bounding box center [713, 209] width 161 height 25
click at [823, 395] on span "1" at bounding box center [823, 389] width 13 height 14
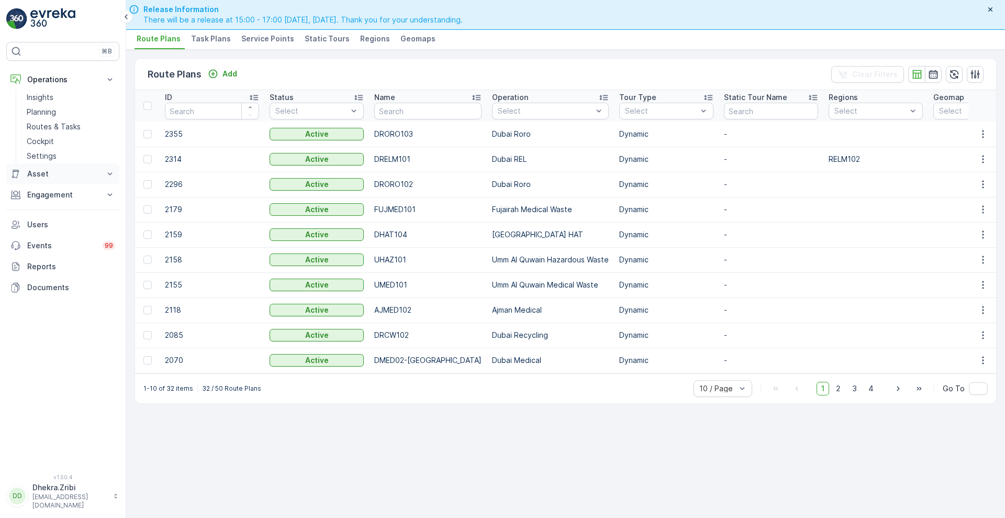
click at [112, 175] on icon at bounding box center [110, 174] width 10 height 10
click at [113, 189] on icon at bounding box center [110, 194] width 10 height 10
click at [49, 269] on p "Orders" at bounding box center [39, 271] width 24 height 10
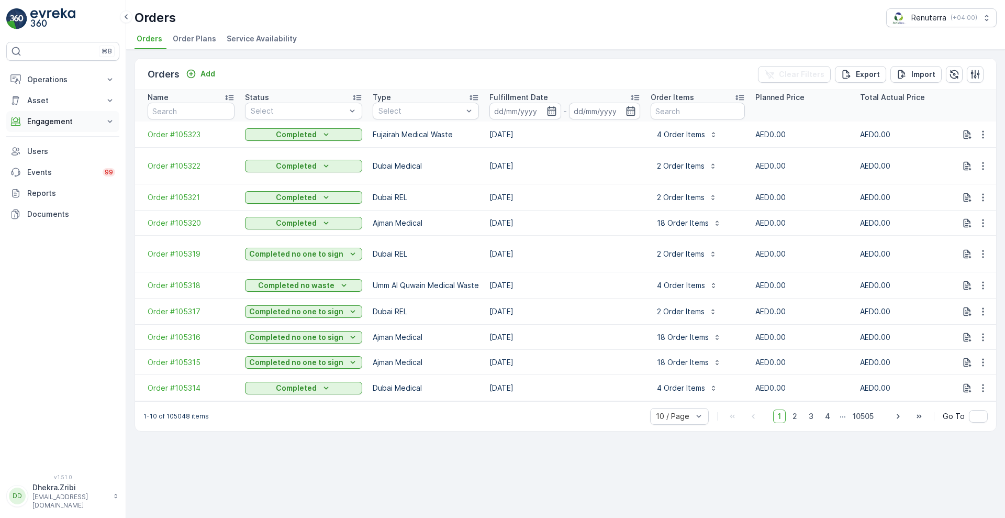
click at [108, 125] on icon at bounding box center [110, 121] width 10 height 10
click at [796, 409] on span "2" at bounding box center [795, 416] width 14 height 14
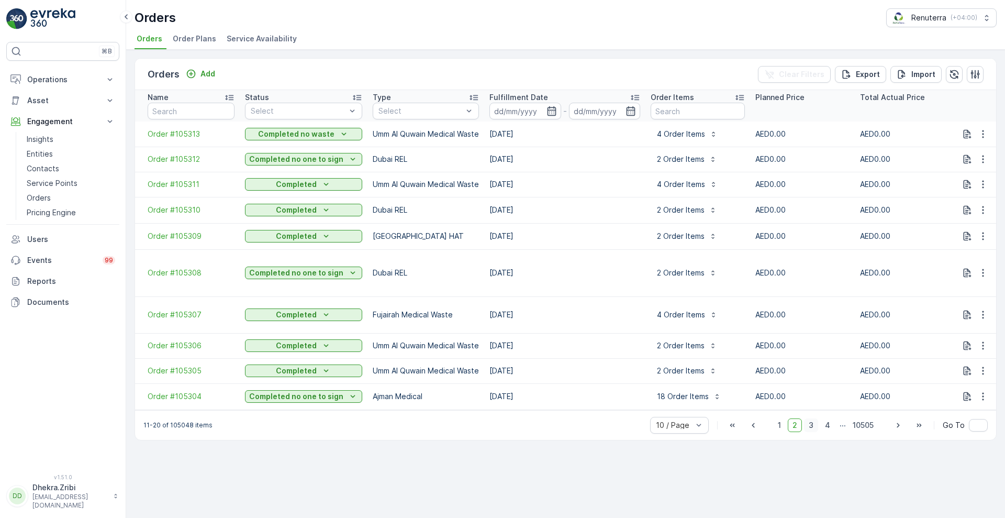
click at [812, 419] on span "3" at bounding box center [811, 425] width 14 height 14
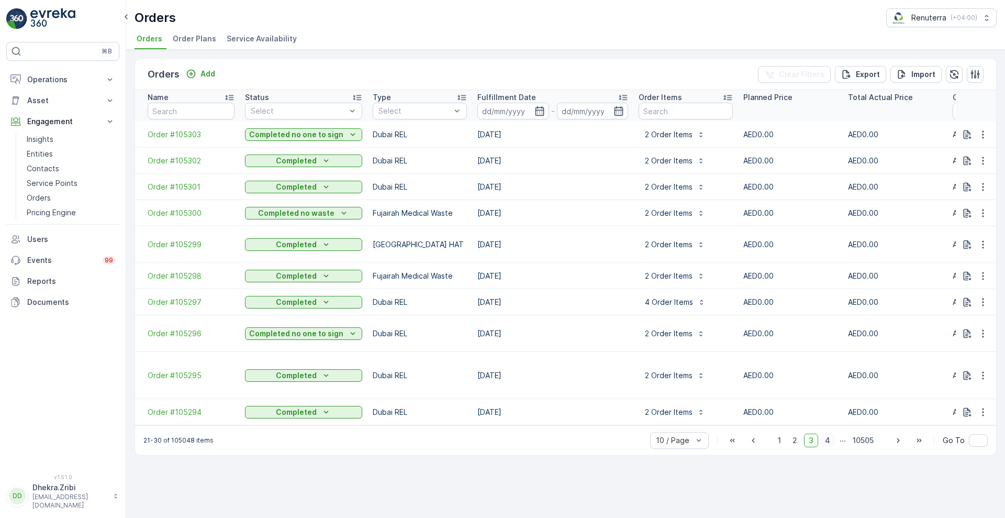
click at [828, 435] on span "4" at bounding box center [827, 440] width 15 height 14
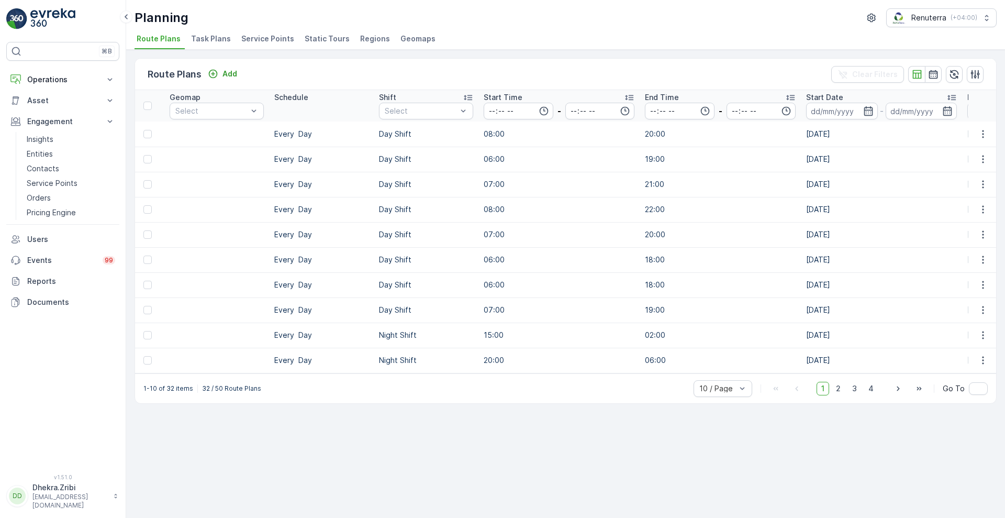
scroll to position [0, 766]
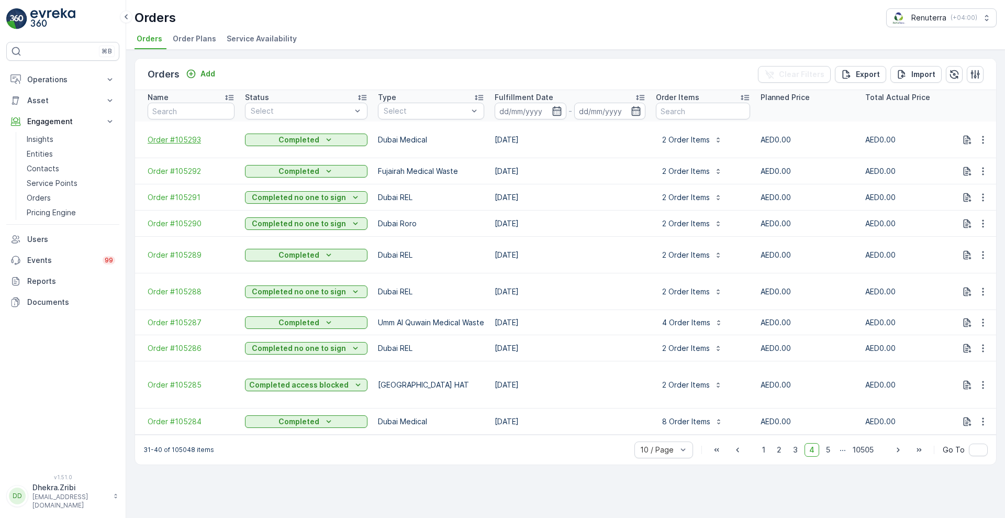
click at [182, 139] on span "Order #105293" at bounding box center [191, 140] width 87 height 10
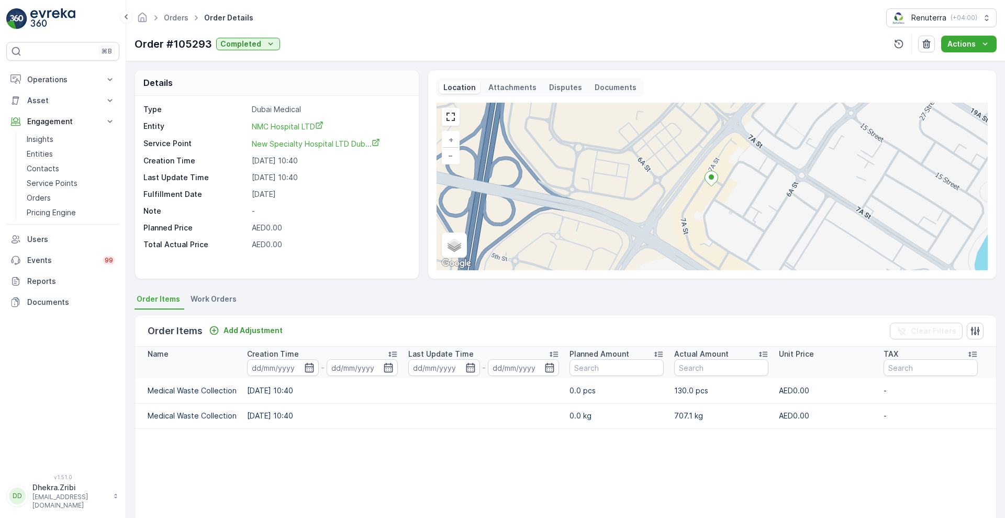
click at [212, 299] on span "Work Orders" at bounding box center [214, 299] width 46 height 10
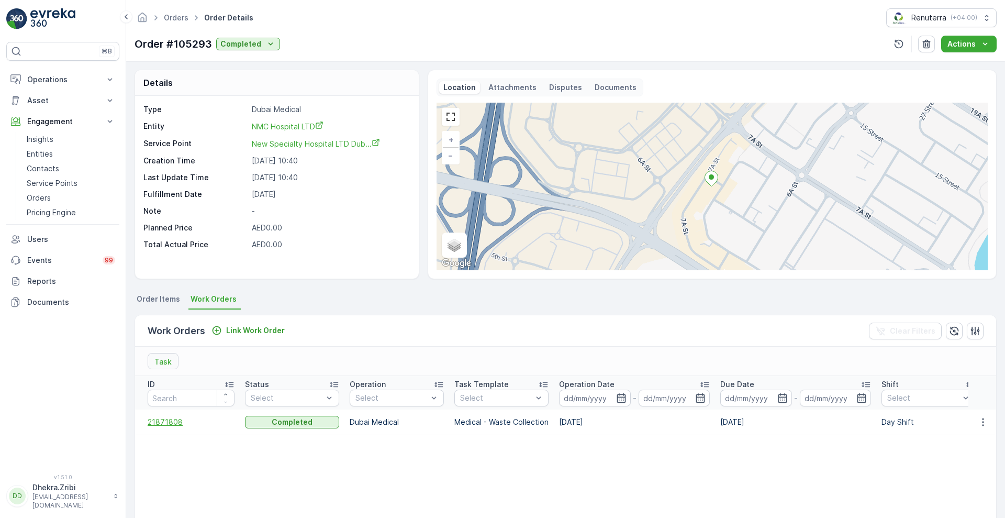
click at [171, 422] on span "21871808" at bounding box center [191, 422] width 87 height 10
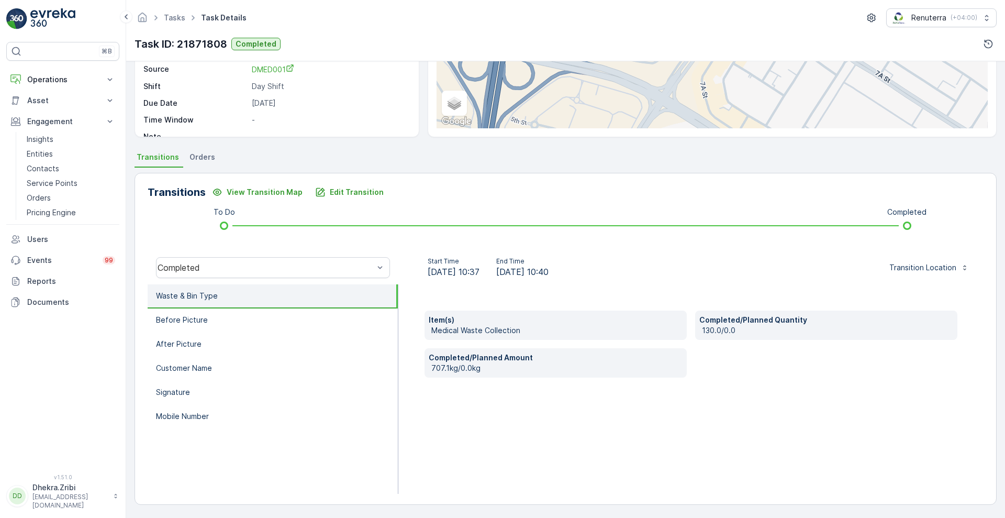
scroll to position [141, 0]
click at [48, 152] on p "Entities" at bounding box center [40, 154] width 26 height 10
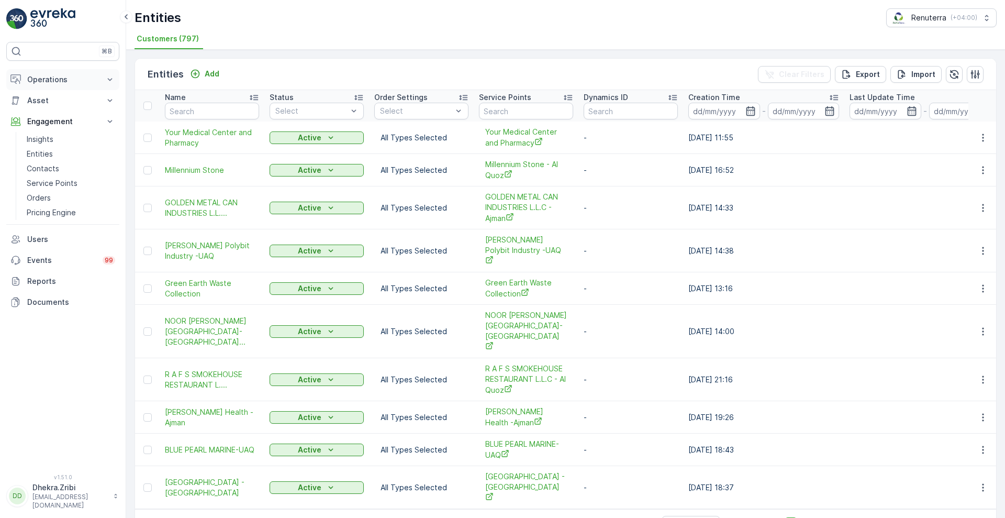
click at [57, 80] on p "Operations" at bounding box center [62, 79] width 71 height 10
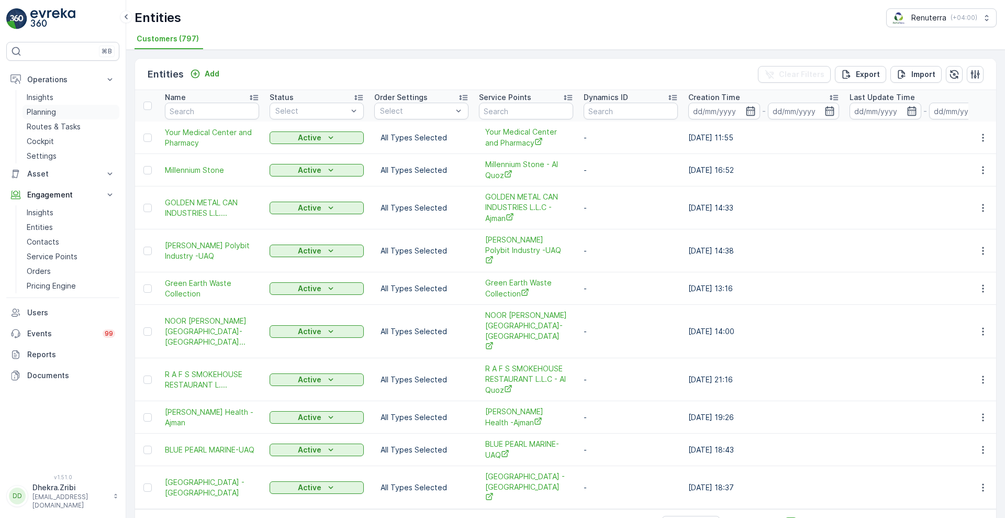
click at [46, 115] on p "Planning" at bounding box center [41, 112] width 29 height 10
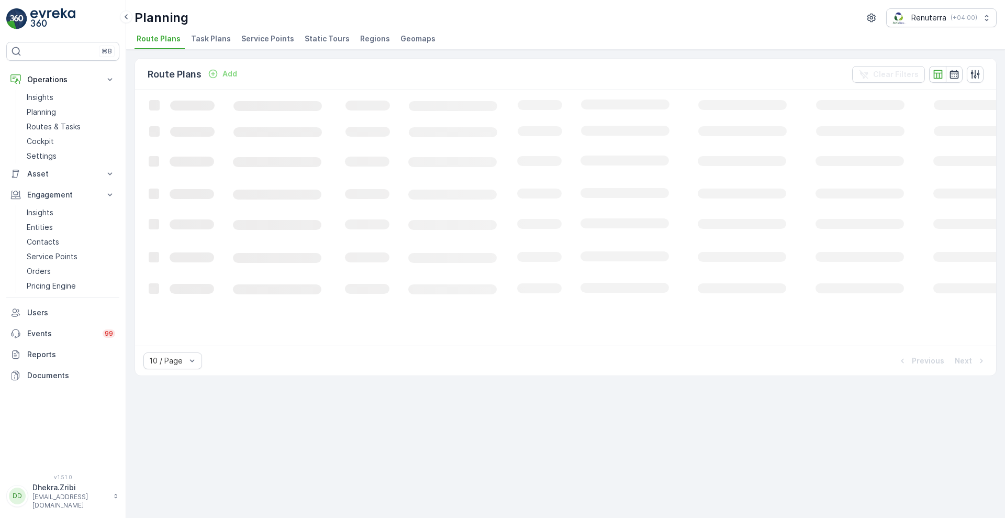
click at [276, 48] on li "Service Points" at bounding box center [268, 40] width 59 height 18
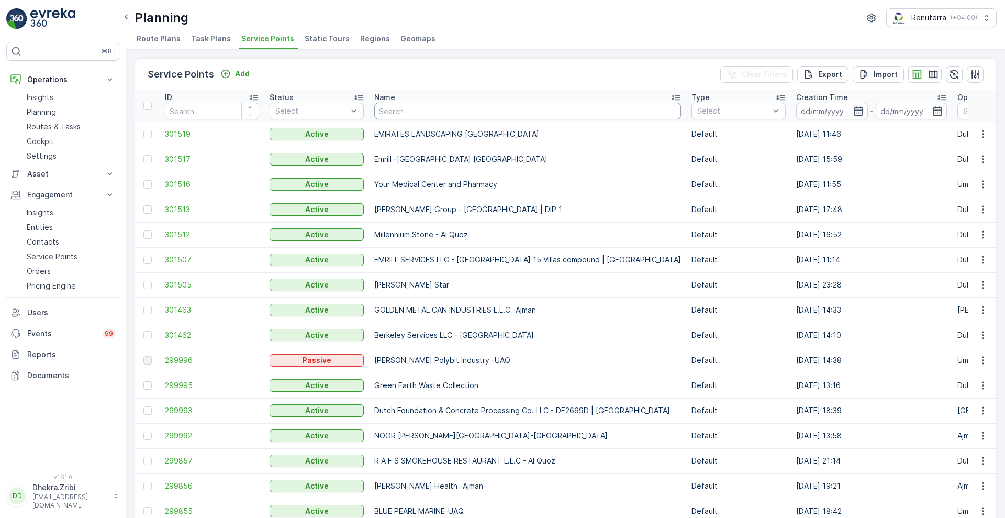
click at [404, 105] on input "text" at bounding box center [527, 111] width 307 height 17
type input "italai"
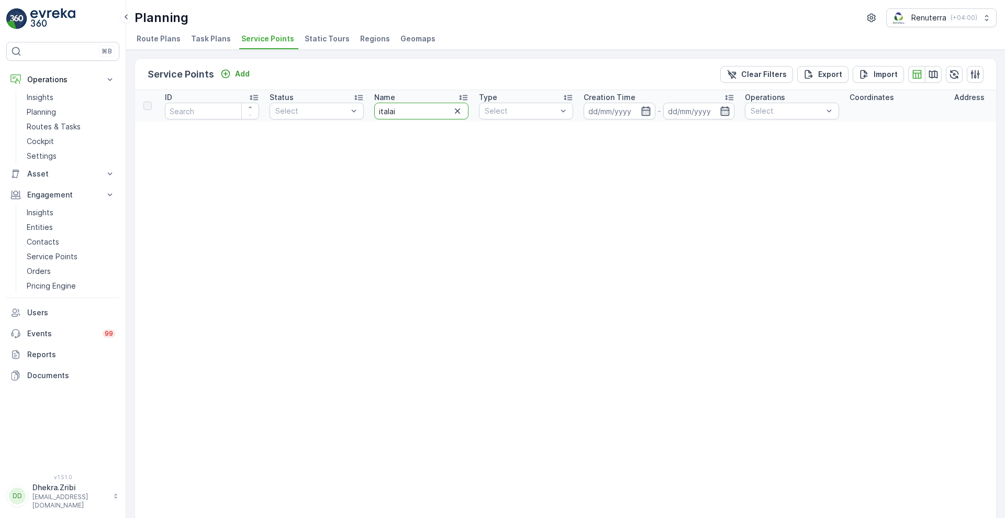
click at [406, 114] on input "italai" at bounding box center [421, 111] width 94 height 17
type input "itala"
click at [406, 114] on input "itala" at bounding box center [421, 111] width 94 height 17
type input "ital"
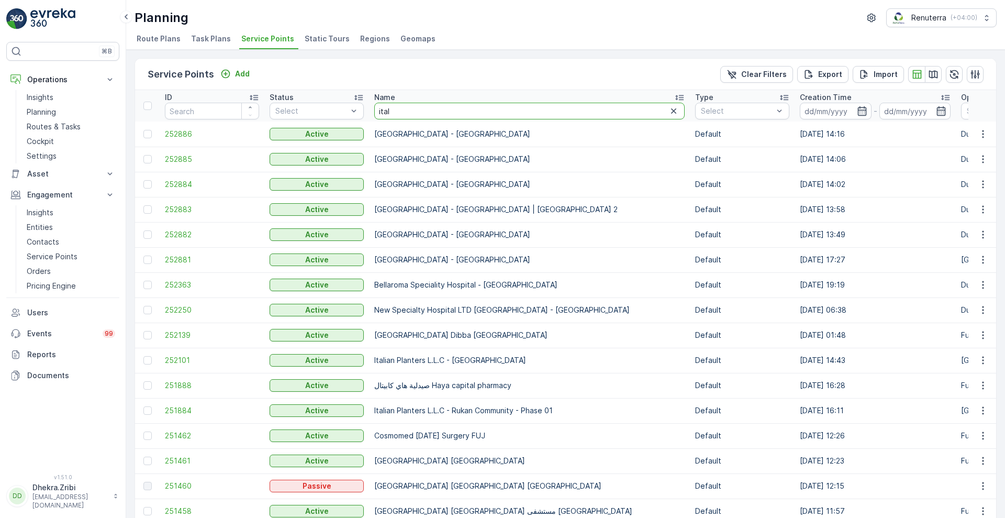
click at [406, 114] on input "ital" at bounding box center [529, 111] width 310 height 17
type input "ita"
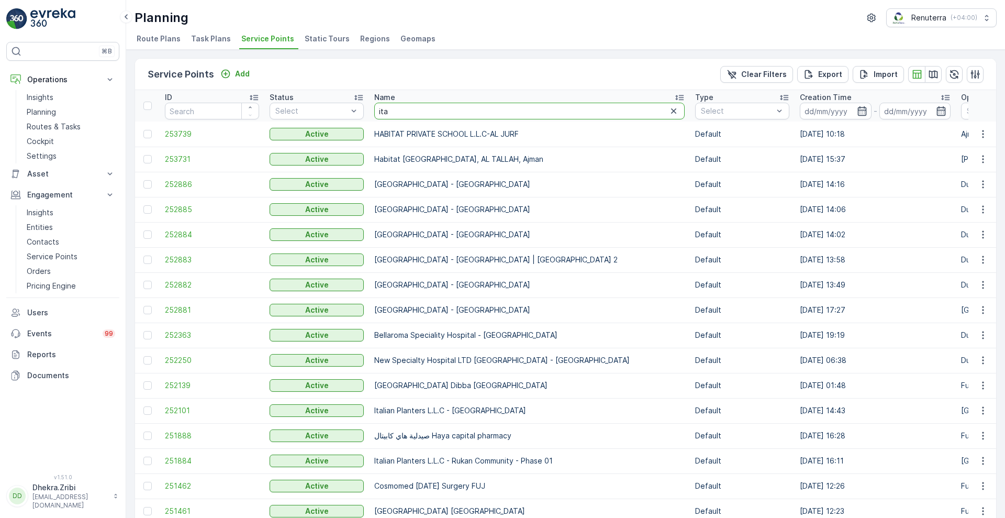
click at [406, 114] on input "ita" at bounding box center [529, 111] width 310 height 17
type input "i"
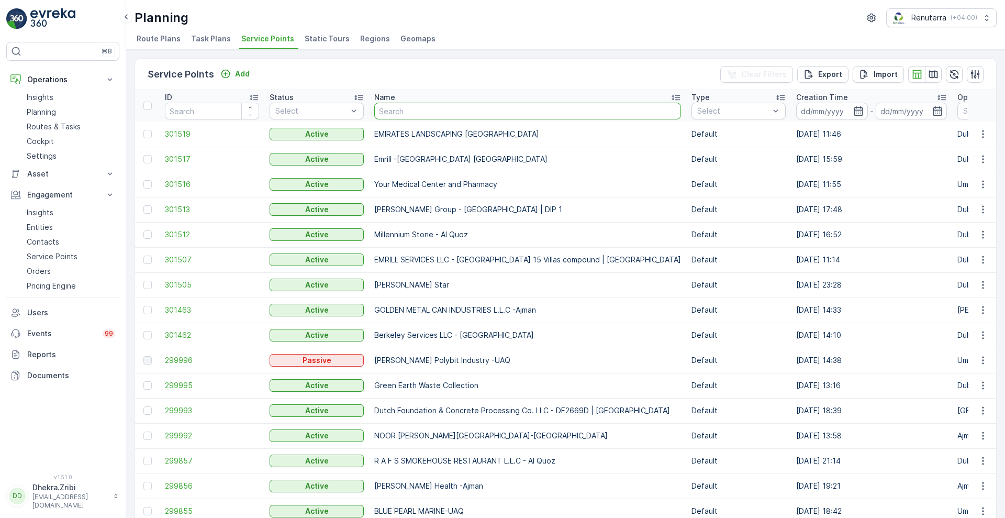
click at [406, 114] on input "text" at bounding box center [527, 111] width 307 height 17
type input "i"
type input "italiuan"
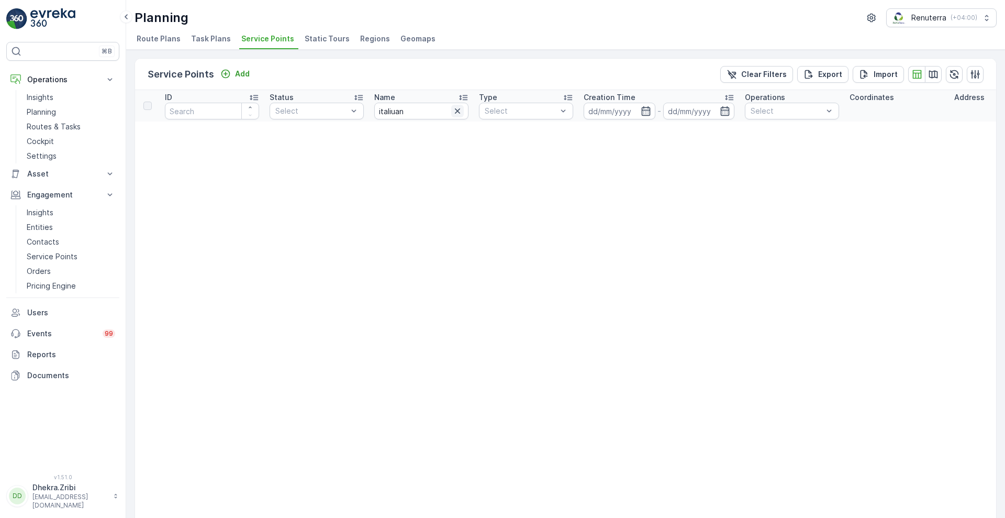
click at [456, 107] on icon "button" at bounding box center [457, 111] width 10 height 10
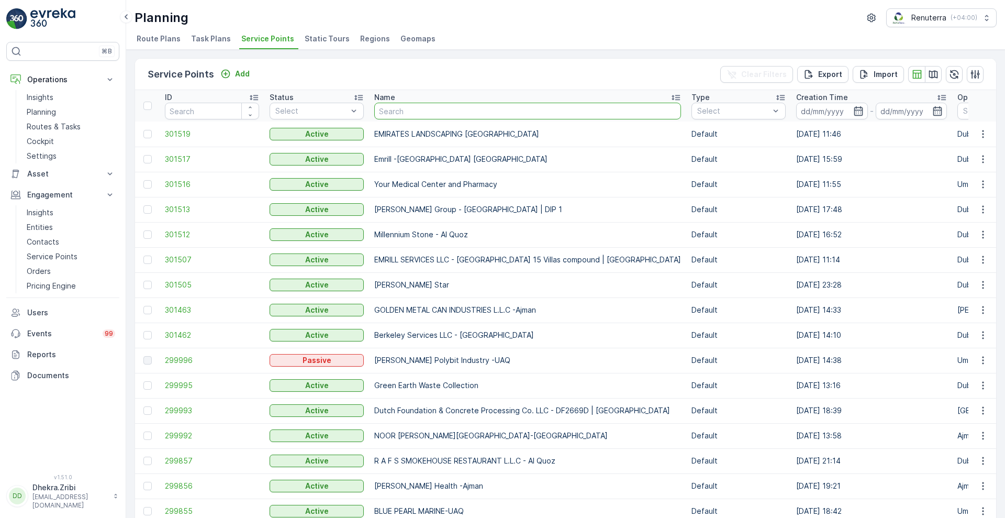
click at [425, 116] on input "text" at bounding box center [527, 111] width 307 height 17
type input "italian"
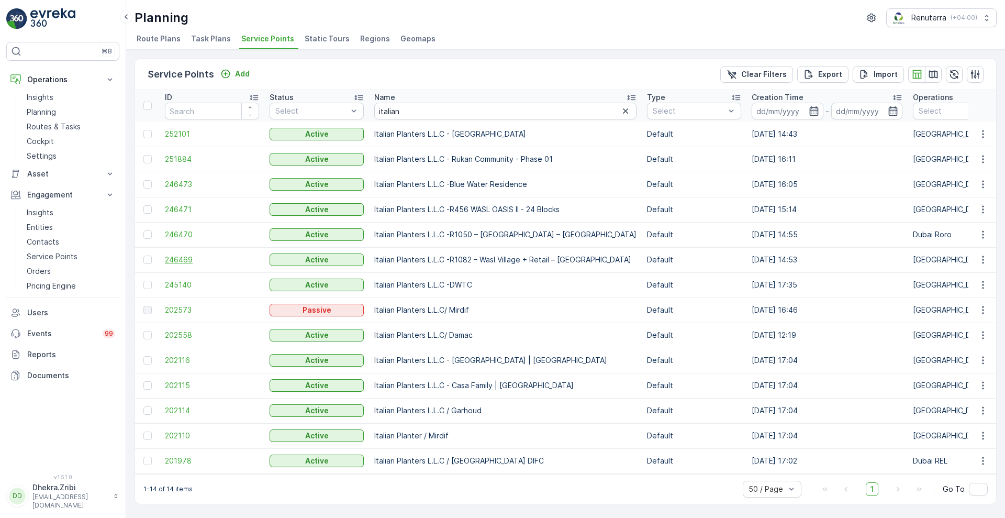
click at [175, 255] on span "246469" at bounding box center [212, 259] width 94 height 10
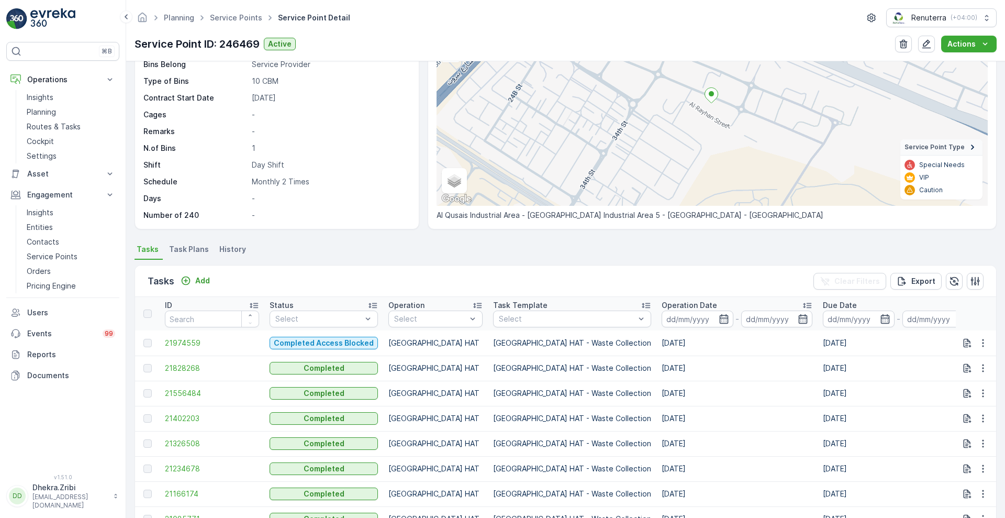
scroll to position [113, 0]
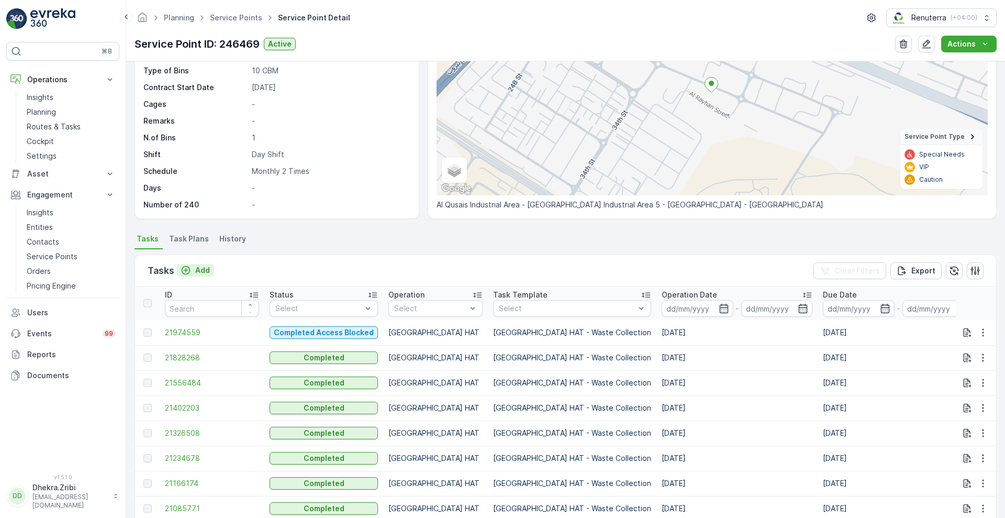
click at [200, 268] on p "Add" at bounding box center [202, 270] width 15 height 10
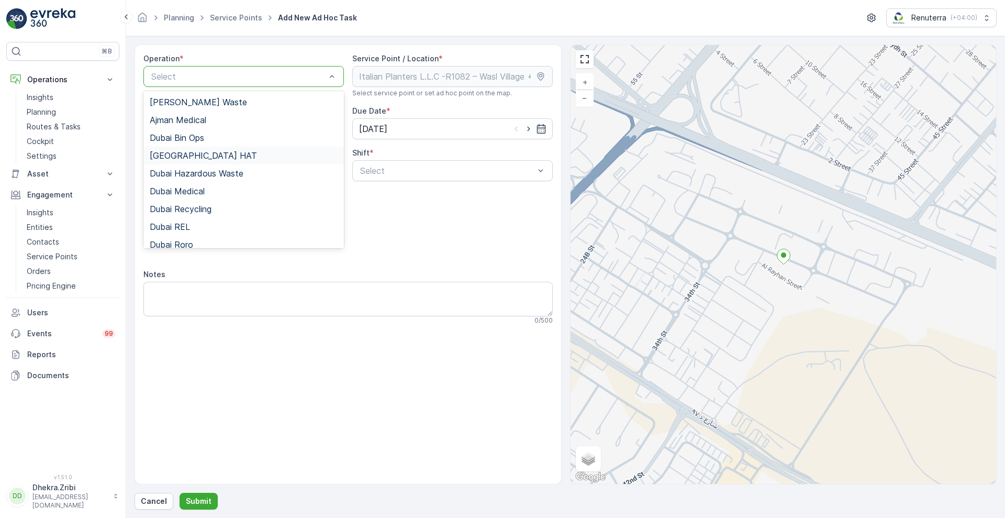
click at [192, 156] on div "[GEOGRAPHIC_DATA] HAT" at bounding box center [244, 155] width 188 height 9
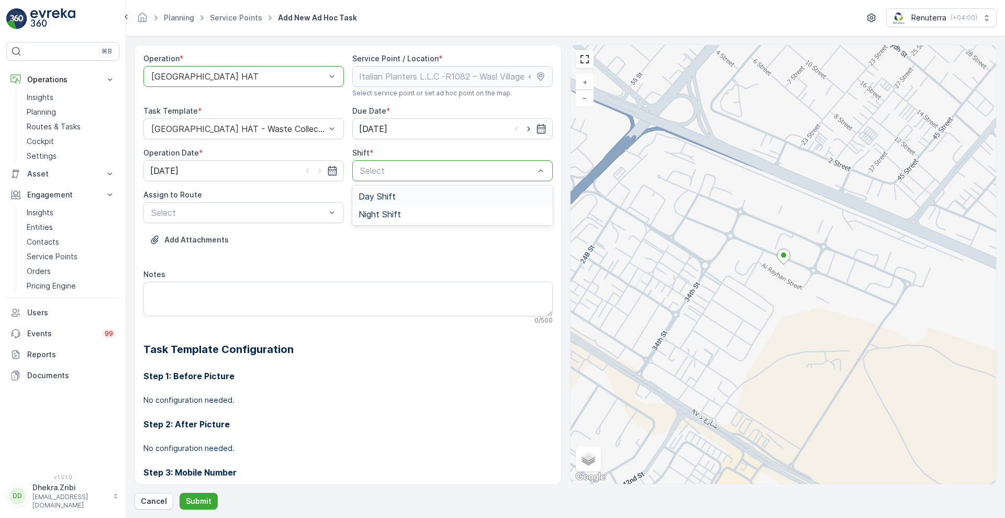
click at [369, 199] on span "Day Shift" at bounding box center [377, 196] width 37 height 9
click at [301, 205] on div "Select" at bounding box center [243, 212] width 200 height 21
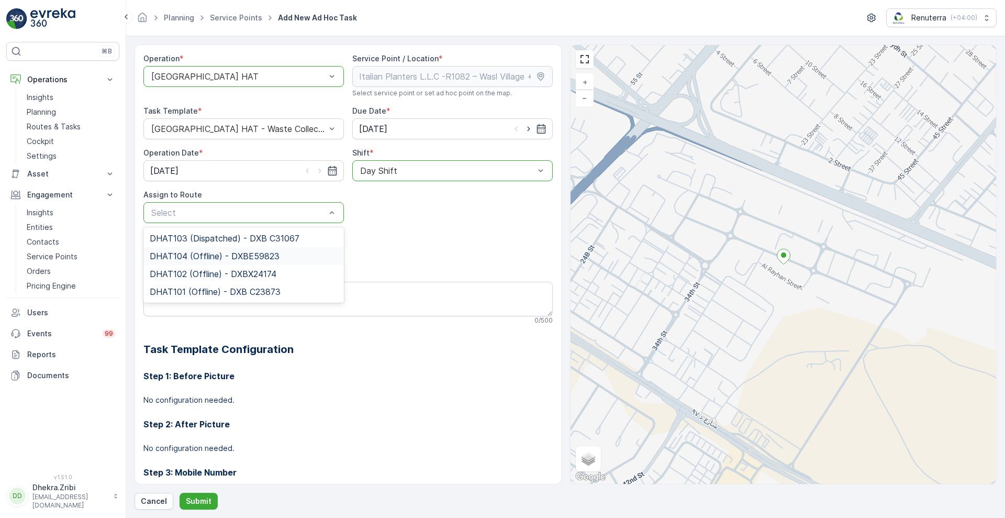
click at [222, 254] on span "DHAT104 (Offline) - DXBE59823" at bounding box center [215, 255] width 130 height 9
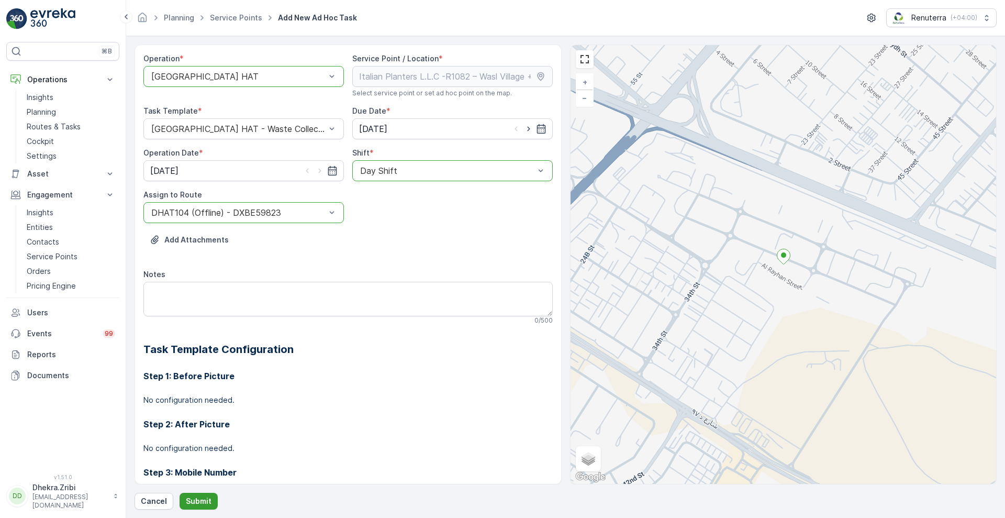
click at [199, 502] on p "Submit" at bounding box center [199, 501] width 26 height 10
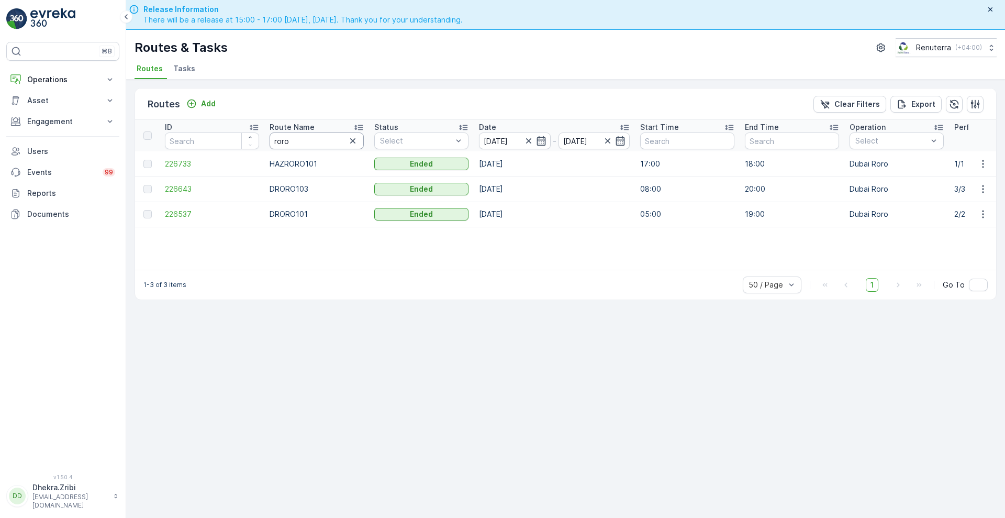
scroll to position [30, 0]
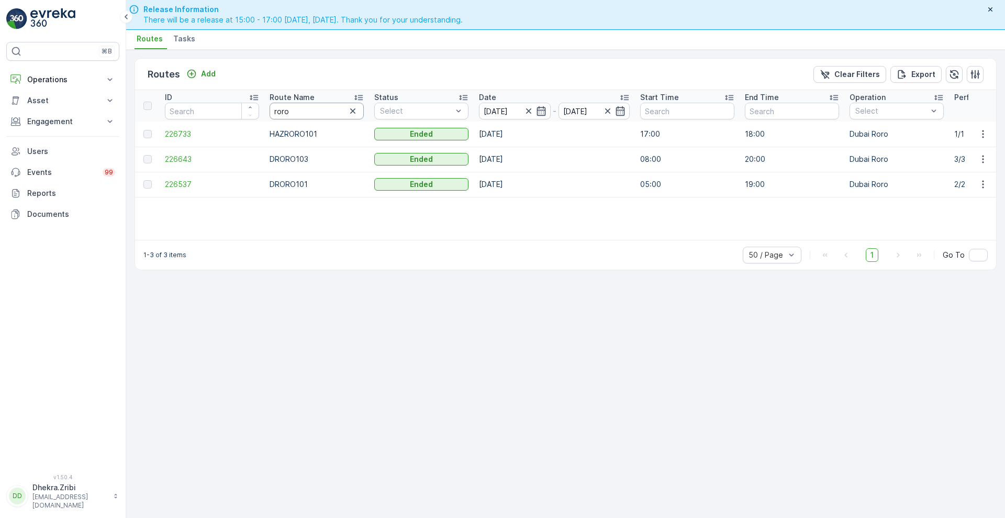
click at [299, 113] on input "roro" at bounding box center [317, 111] width 94 height 17
type input "hat"
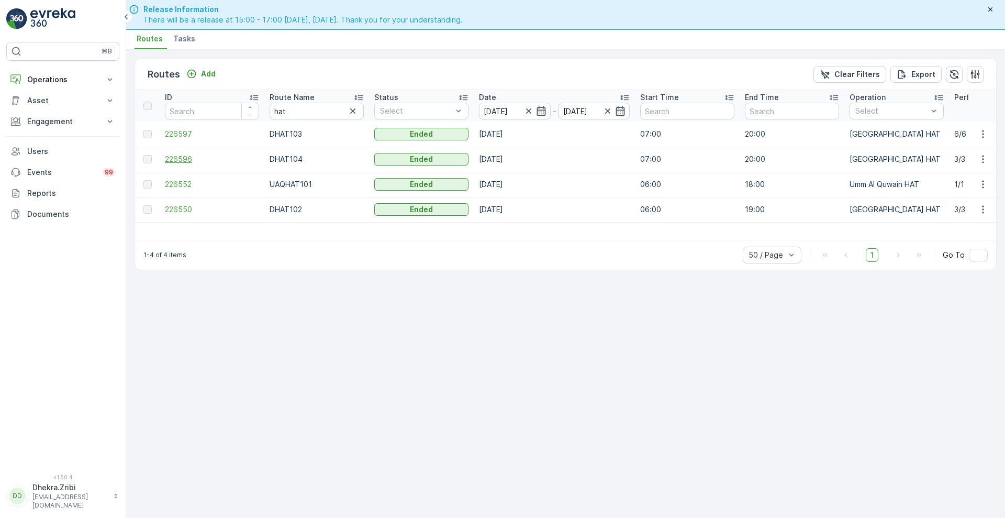
click at [172, 161] on span "226596" at bounding box center [212, 159] width 94 height 10
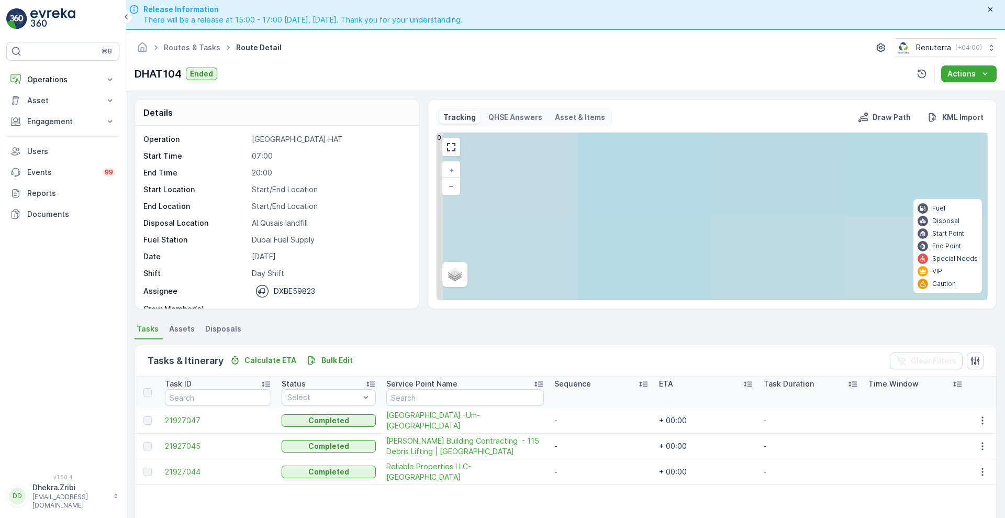
scroll to position [33, 0]
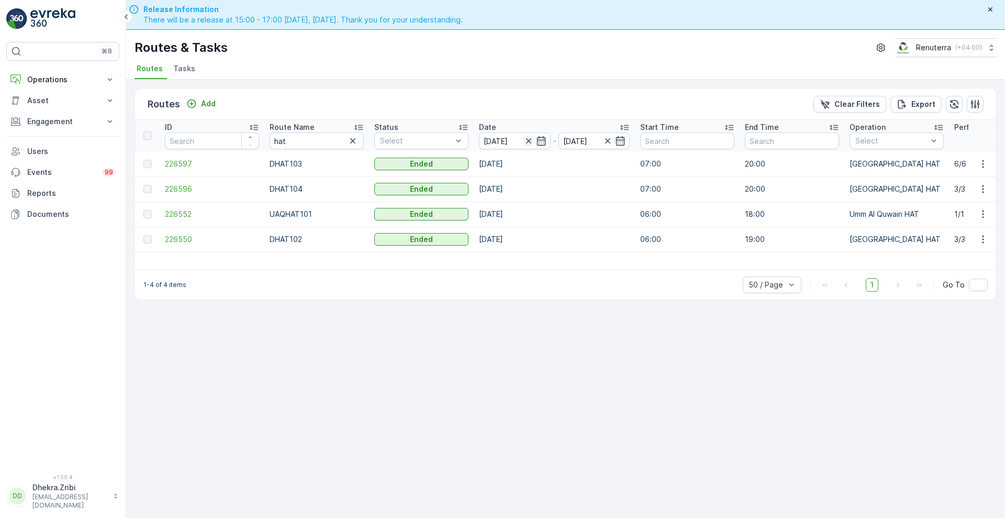
click at [524, 136] on icon "button" at bounding box center [528, 141] width 10 height 10
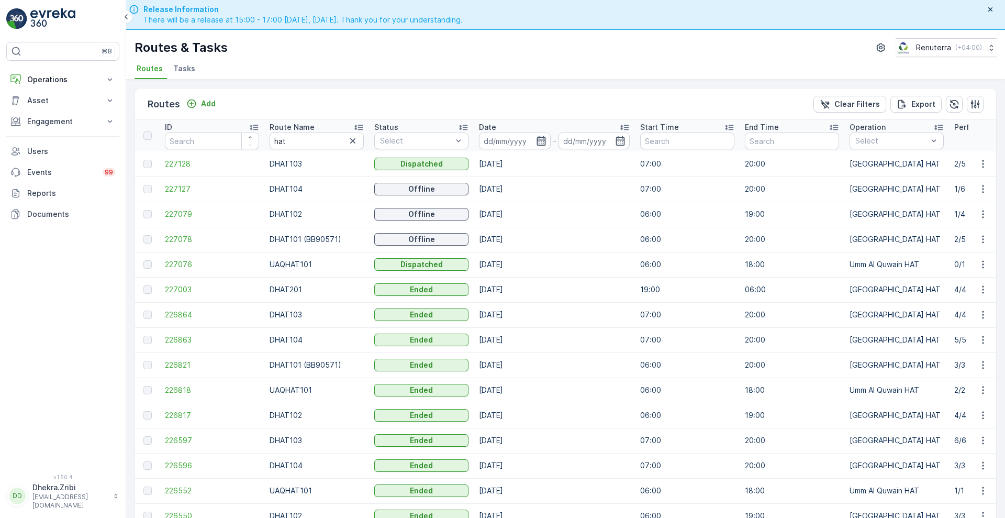
click at [539, 143] on icon "button" at bounding box center [541, 141] width 10 height 10
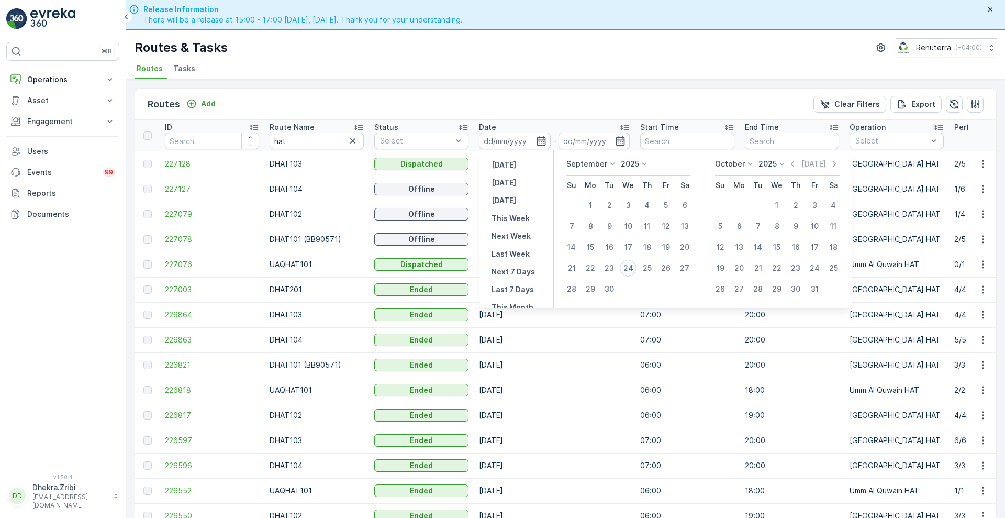
click at [623, 262] on div "24" at bounding box center [628, 268] width 17 height 17
type input "[DATE]"
click at [623, 262] on div "24" at bounding box center [628, 268] width 17 height 17
type input "[DATE]"
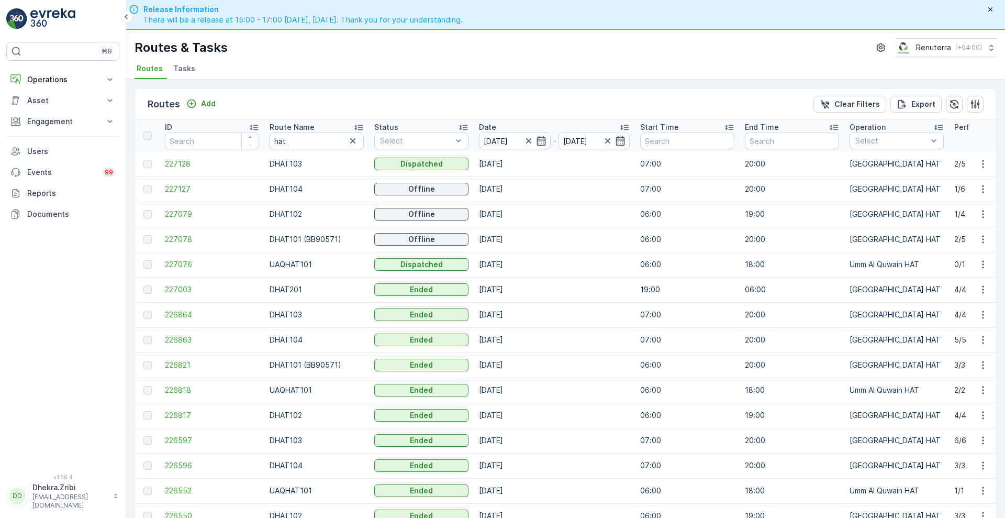
click at [474, 72] on ul "Routes Tasks" at bounding box center [562, 70] width 854 height 18
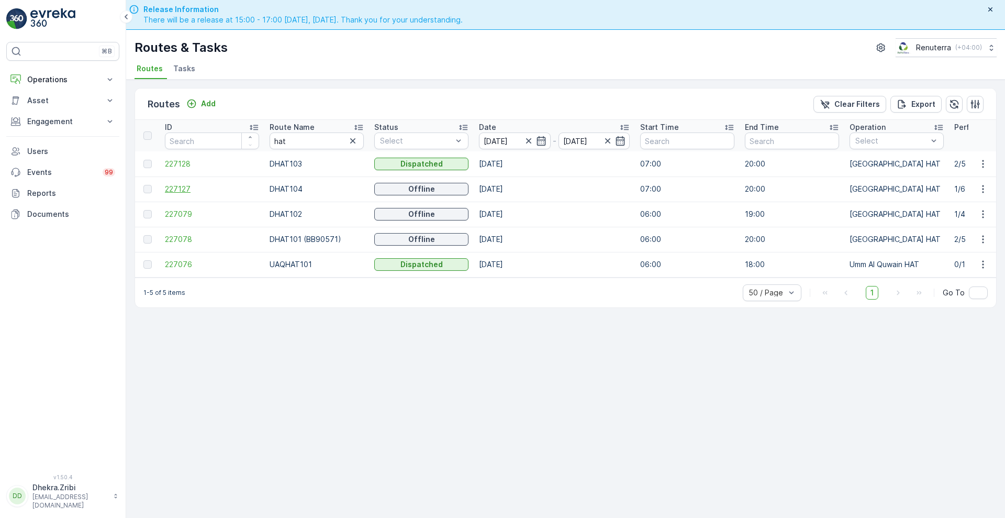
click at [178, 188] on span "227127" at bounding box center [212, 189] width 94 height 10
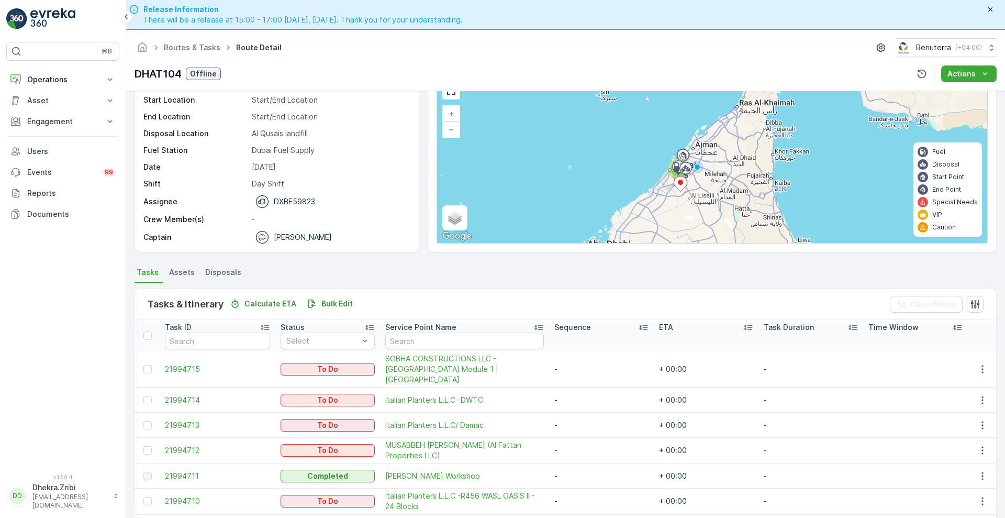
scroll to position [30, 0]
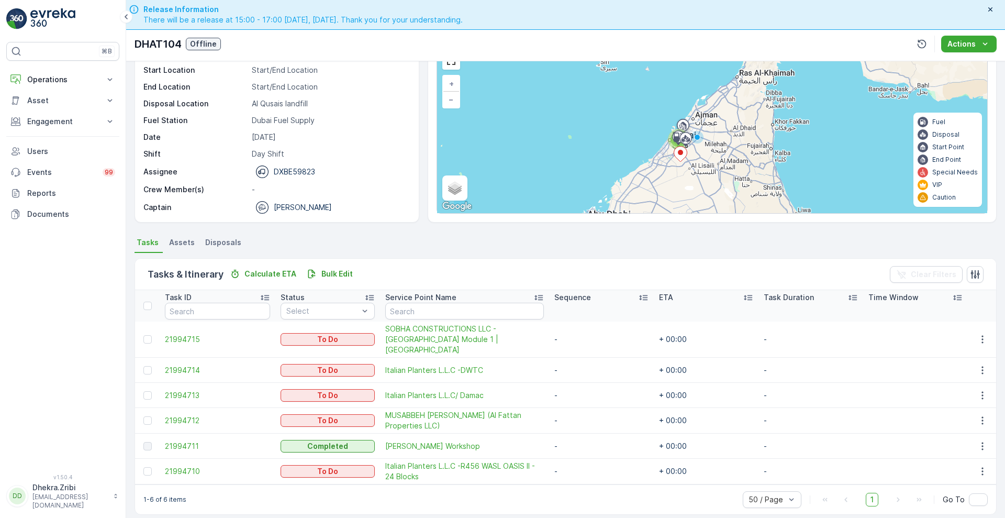
click at [311, 492] on div "1-6 of 6 items 50 / Page 1 Go To" at bounding box center [565, 499] width 861 height 30
click at [982, 466] on icon "button" at bounding box center [982, 471] width 10 height 10
click at [624, 249] on ul "Tasks Assets Disposals" at bounding box center [566, 244] width 862 height 18
click at [981, 467] on icon "button" at bounding box center [982, 471] width 2 height 8
click at [945, 407] on span "Change Route" at bounding box center [956, 411] width 51 height 10
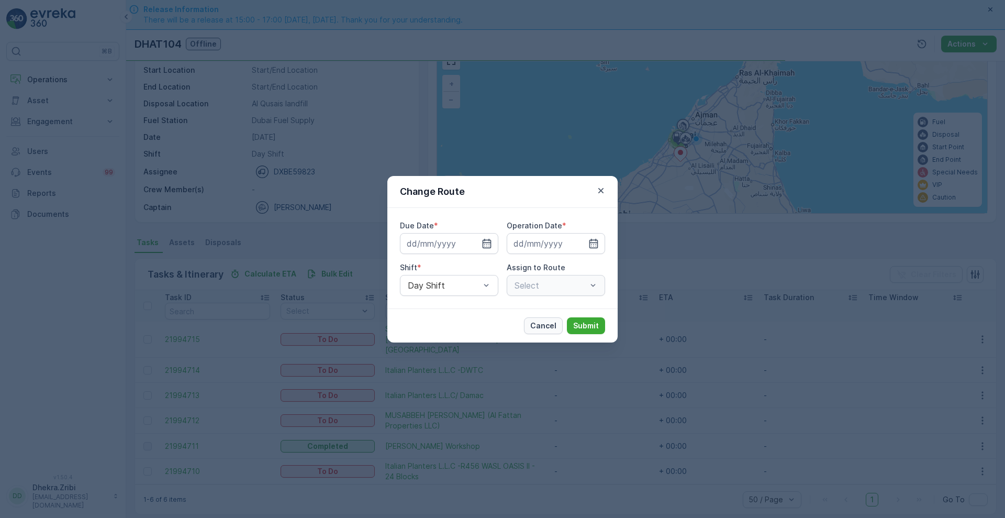
type input "[DATE]"
drag, startPoint x: 544, startPoint y: 324, endPoint x: 965, endPoint y: 492, distance: 452.9
click at [965, 492] on div "Change Route Due Date * 24.09.2025 Operation Date * 24.09.2025 Shift * Day Shif…" at bounding box center [502, 259] width 1005 height 518
drag, startPoint x: 544, startPoint y: 323, endPoint x: 641, endPoint y: 341, distance: 98.5
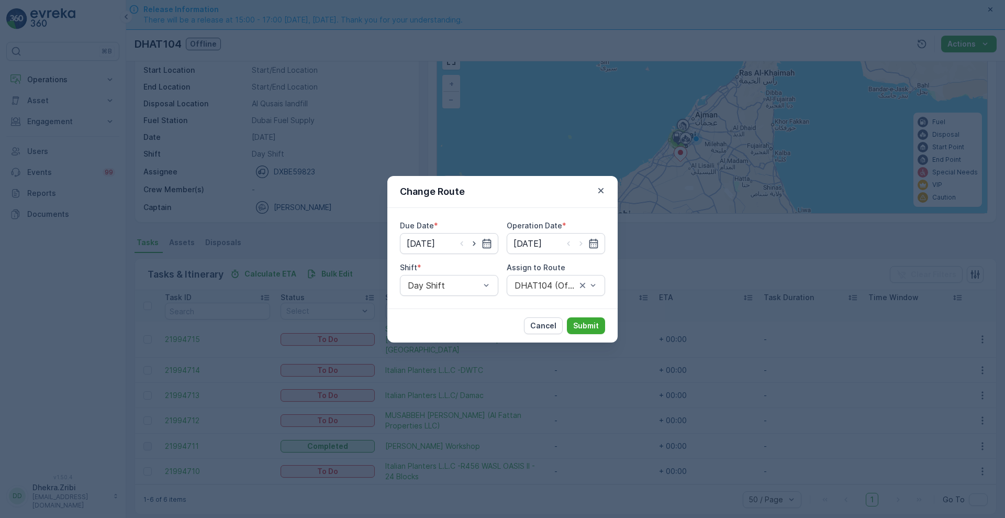
click at [544, 323] on p "Cancel" at bounding box center [543, 325] width 26 height 10
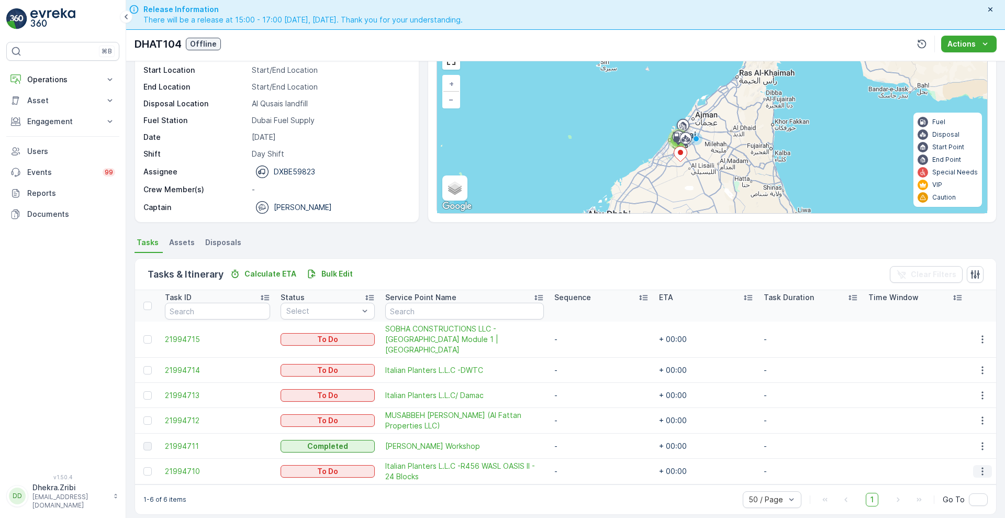
click at [980, 466] on icon "button" at bounding box center [982, 471] width 10 height 10
click at [965, 421] on span "Remove from Route" at bounding box center [966, 425] width 71 height 10
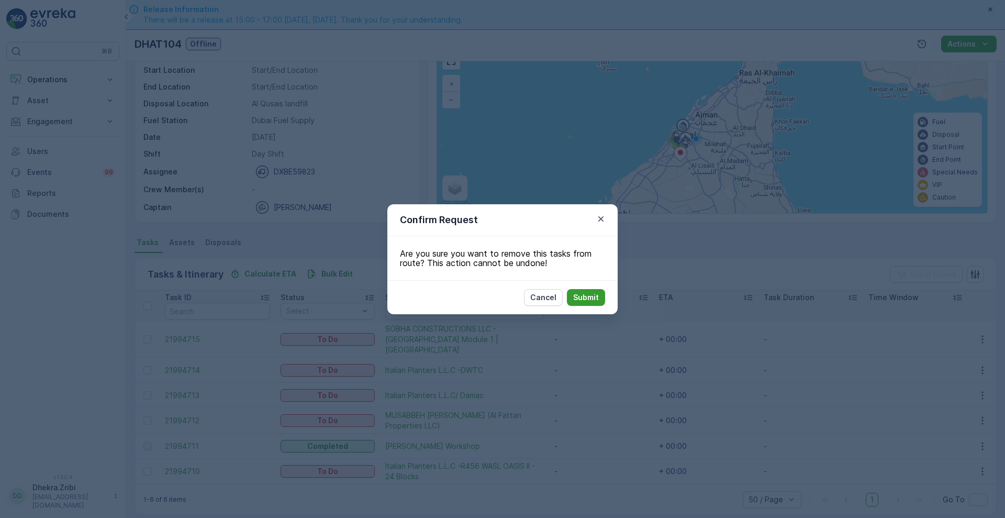
click at [584, 296] on p "Submit" at bounding box center [586, 297] width 26 height 10
